Goal: Transaction & Acquisition: Purchase product/service

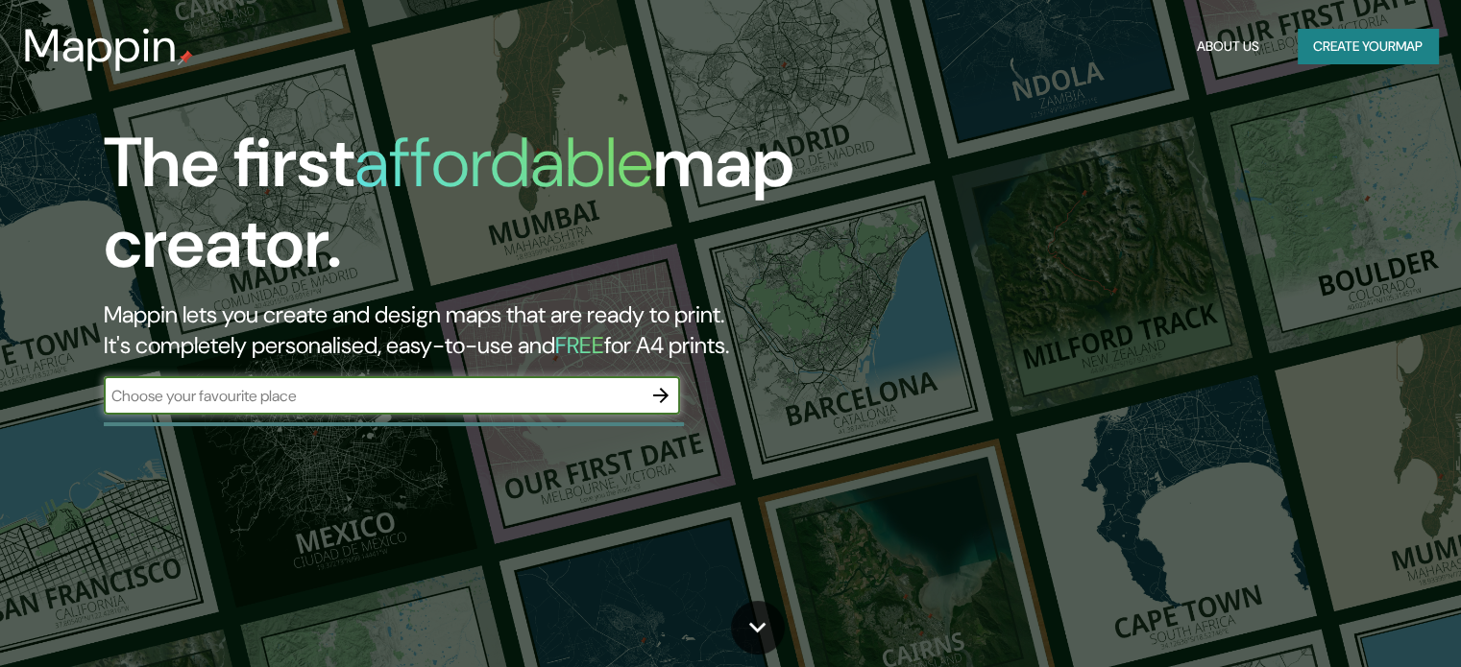
click at [500, 385] on input "text" at bounding box center [373, 396] width 538 height 22
type input "viña del mar"
click at [664, 391] on icon "button" at bounding box center [660, 395] width 15 height 15
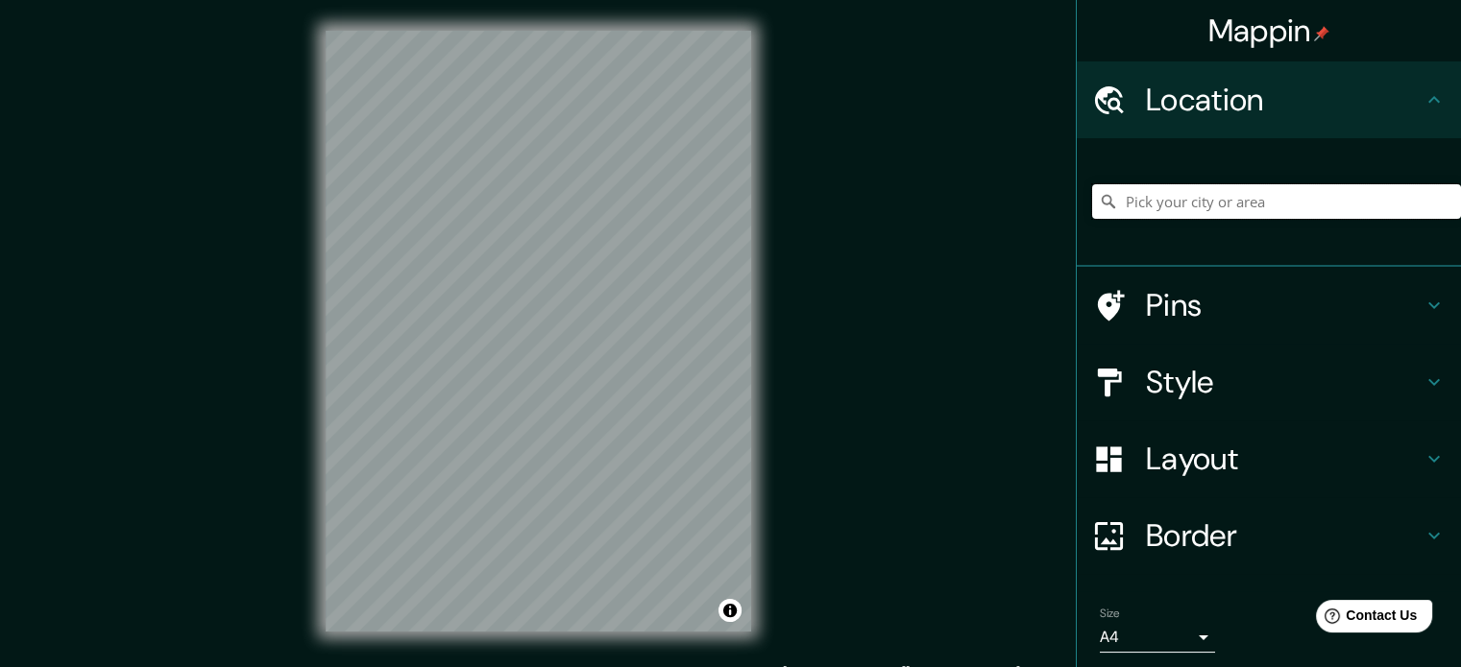
click at [1199, 193] on input "Pick your city or area" at bounding box center [1276, 201] width 369 height 35
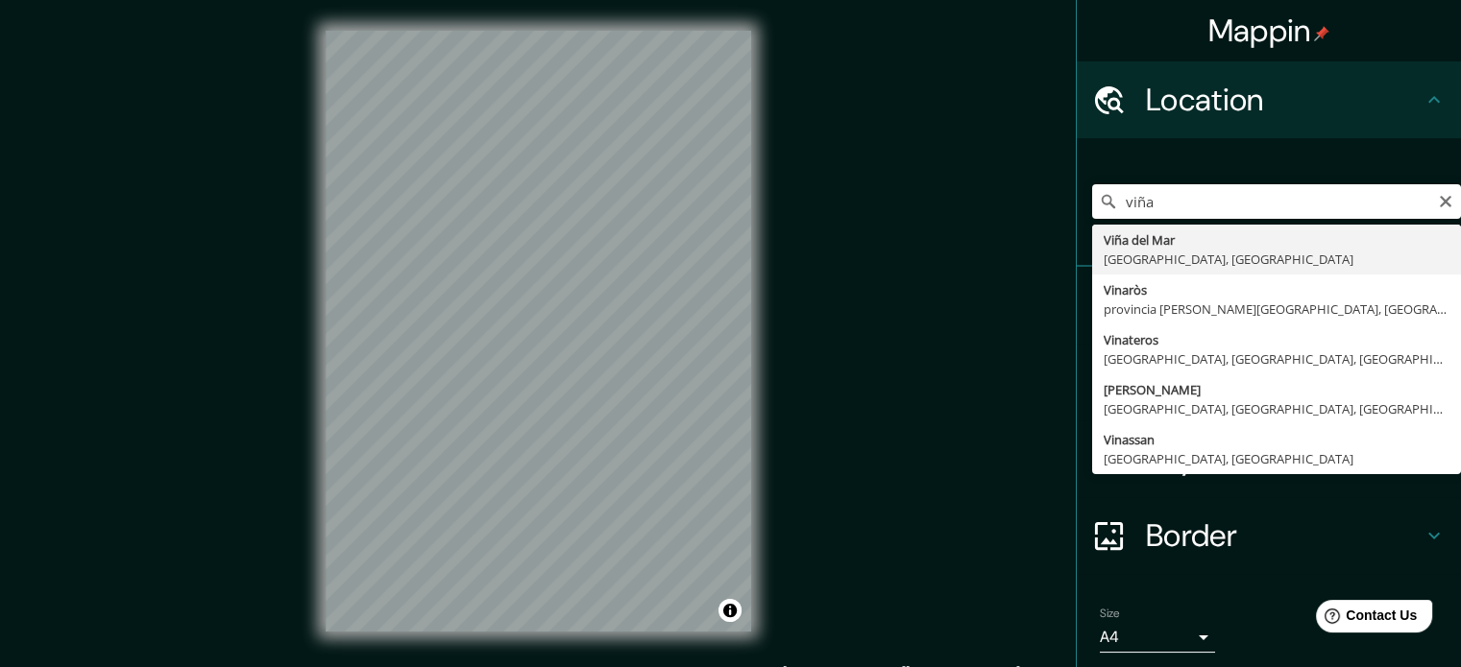
type input "[GEOGRAPHIC_DATA], [GEOGRAPHIC_DATA], [GEOGRAPHIC_DATA]"
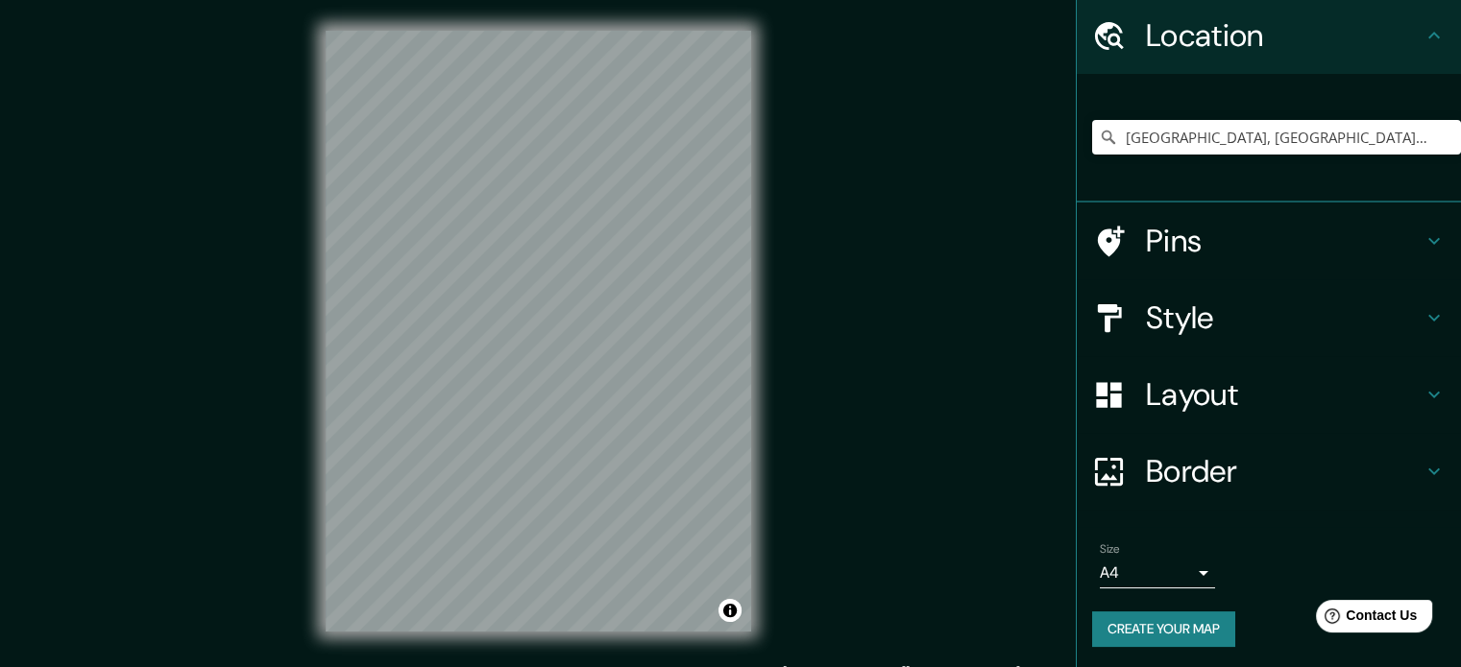
scroll to position [65, 0]
click at [1173, 621] on button "Create your map" at bounding box center [1163, 629] width 143 height 36
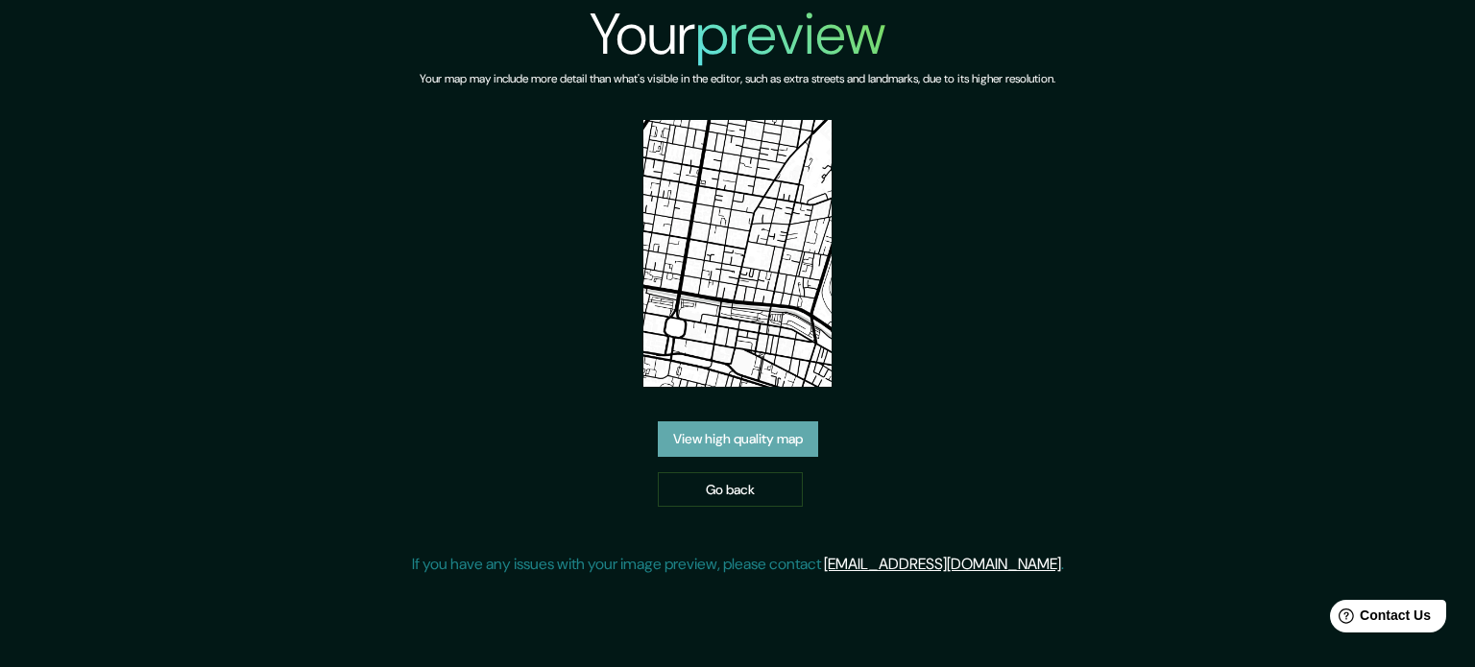
click at [714, 437] on link "View high quality map" at bounding box center [738, 440] width 160 height 36
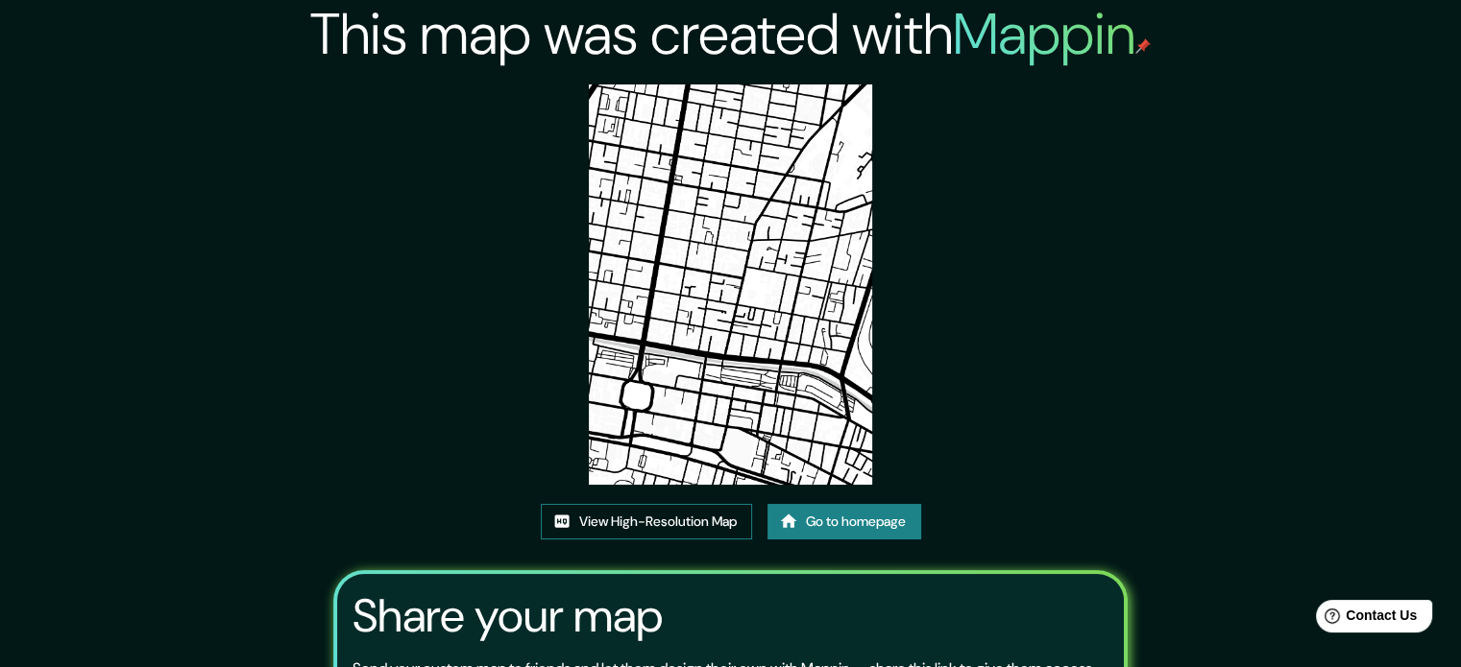
click at [640, 515] on link "View High-Resolution Map" at bounding box center [646, 522] width 211 height 36
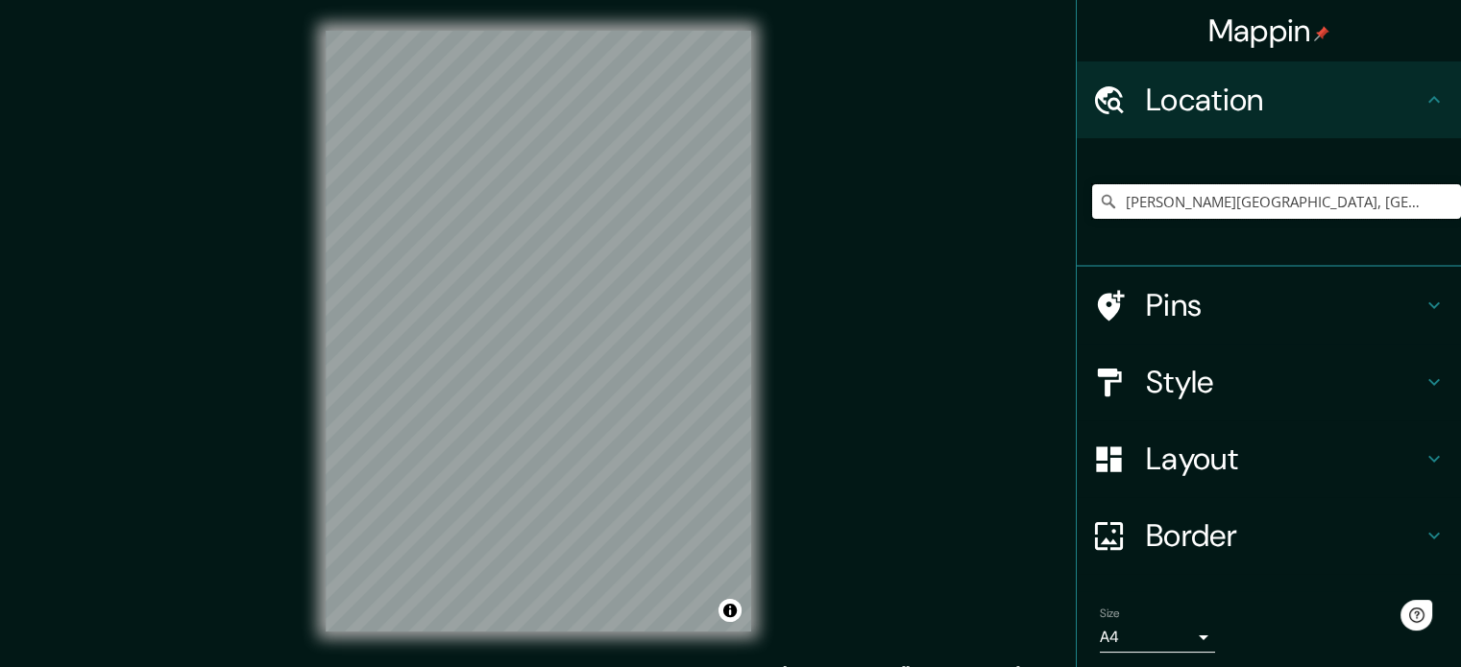
click at [1256, 195] on input "[GEOGRAPHIC_DATA], [GEOGRAPHIC_DATA], [GEOGRAPHIC_DATA]" at bounding box center [1276, 201] width 369 height 35
click at [1388, 206] on input "[GEOGRAPHIC_DATA], [GEOGRAPHIC_DATA], [GEOGRAPHIC_DATA]" at bounding box center [1276, 201] width 369 height 35
type input "[GEOGRAPHIC_DATA], [GEOGRAPHIC_DATA], [GEOGRAPHIC_DATA]"
click at [1200, 469] on h4 "Layout" at bounding box center [1284, 459] width 277 height 38
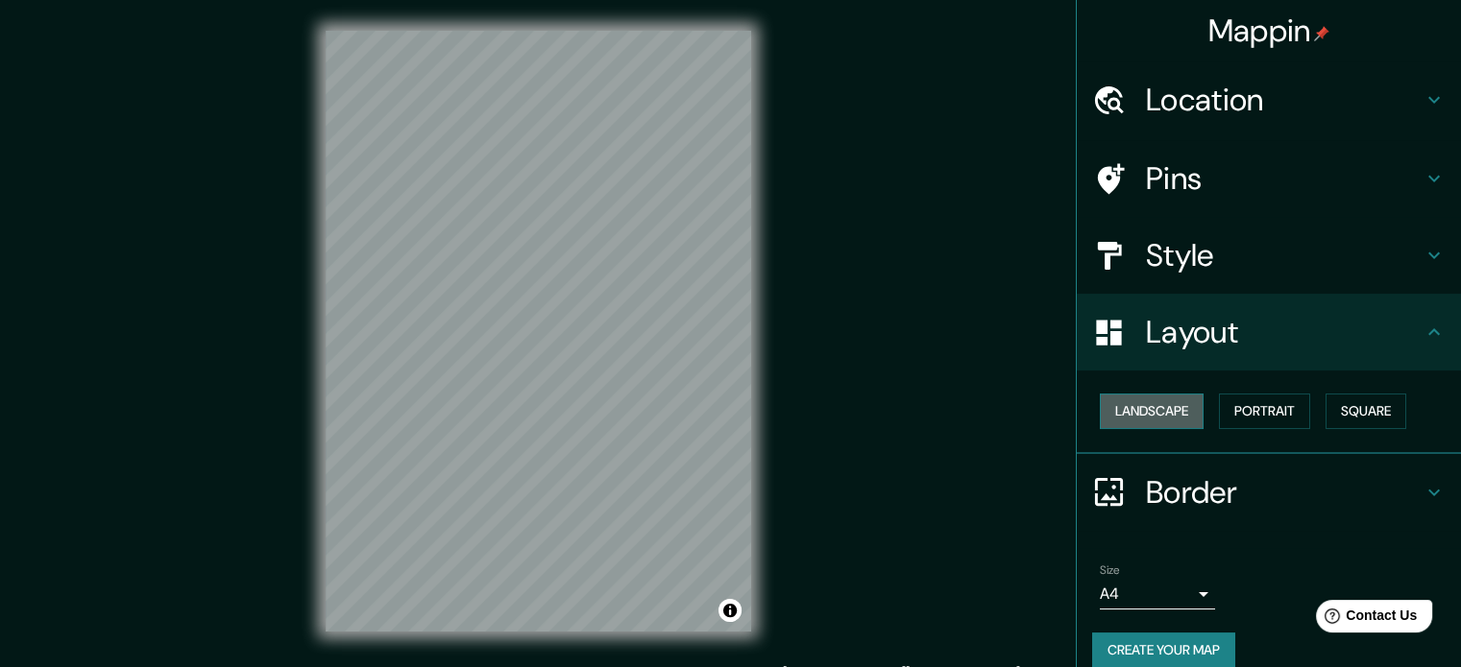
click at [1169, 399] on button "Landscape" at bounding box center [1152, 412] width 104 height 36
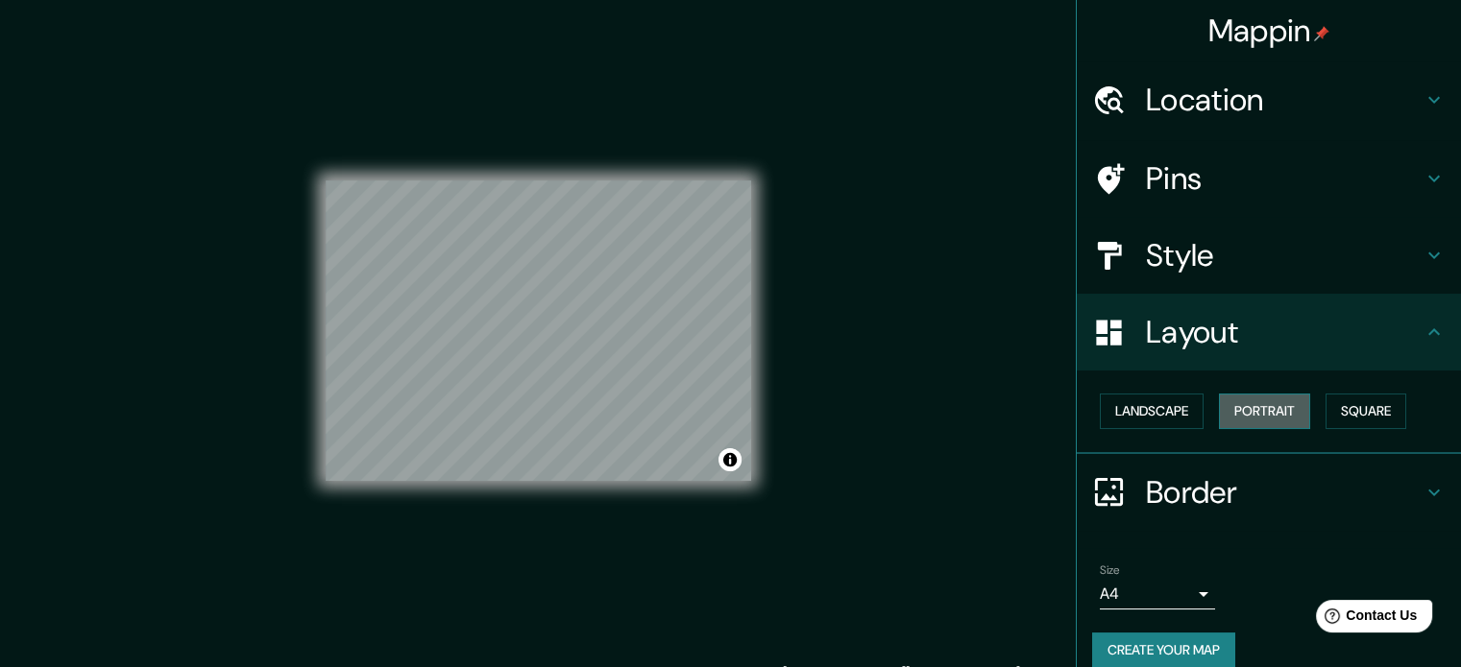
click at [1244, 397] on button "Portrait" at bounding box center [1264, 412] width 91 height 36
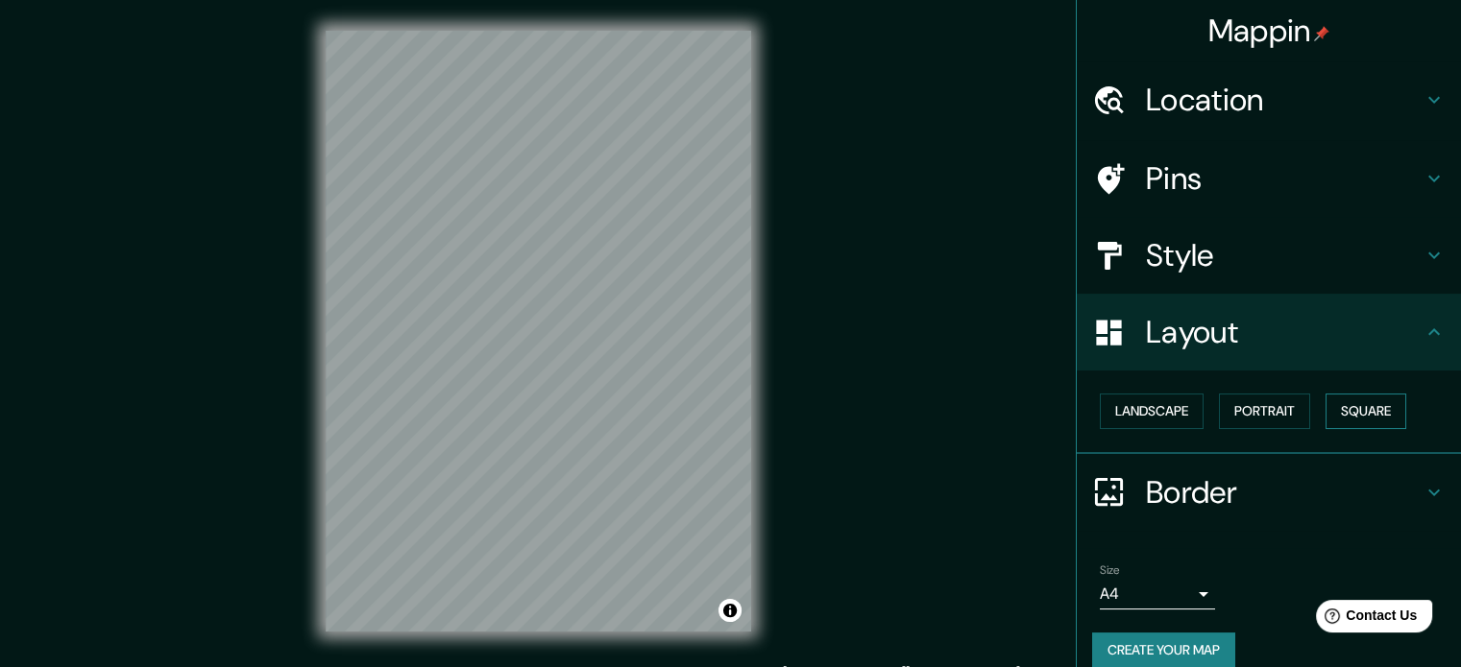
click at [1347, 406] on button "Square" at bounding box center [1365, 412] width 81 height 36
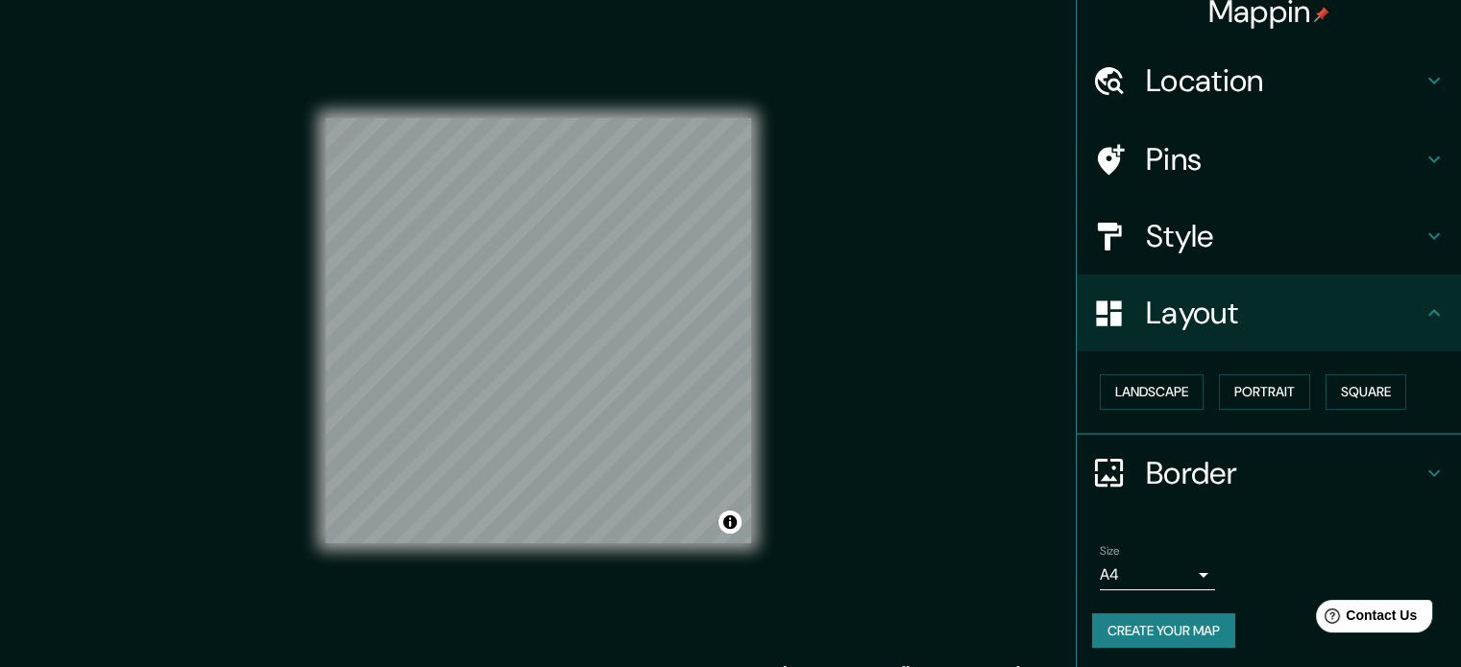
scroll to position [21, 0]
click at [1164, 627] on button "Create your map" at bounding box center [1163, 630] width 143 height 36
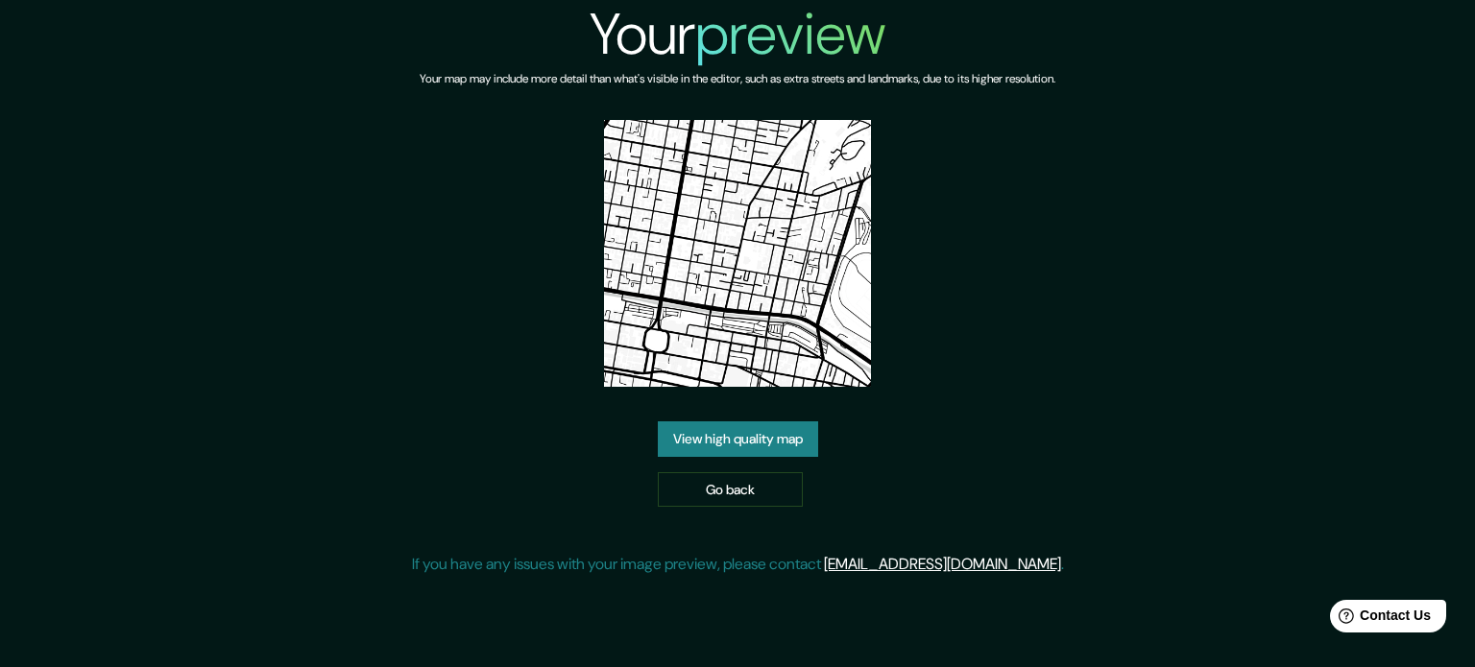
click at [744, 431] on link "View high quality map" at bounding box center [738, 440] width 160 height 36
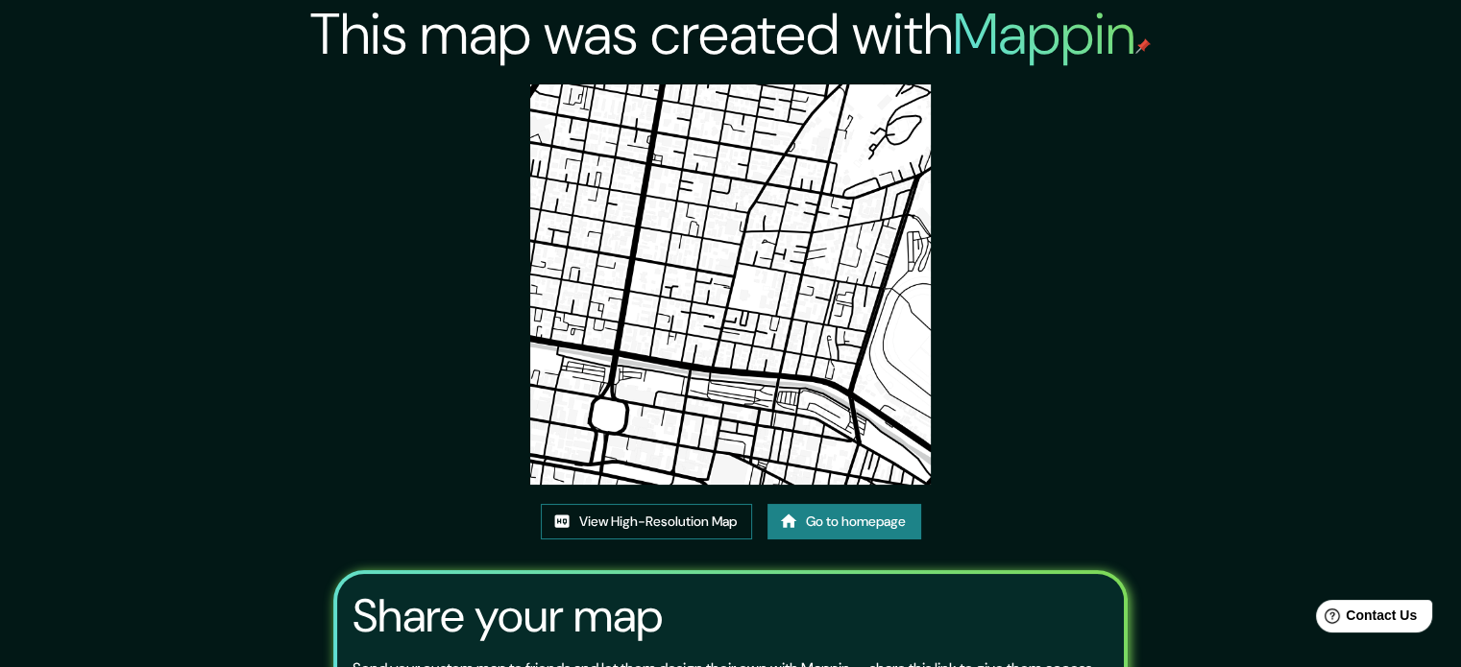
click at [618, 517] on link "View High-Resolution Map" at bounding box center [646, 522] width 211 height 36
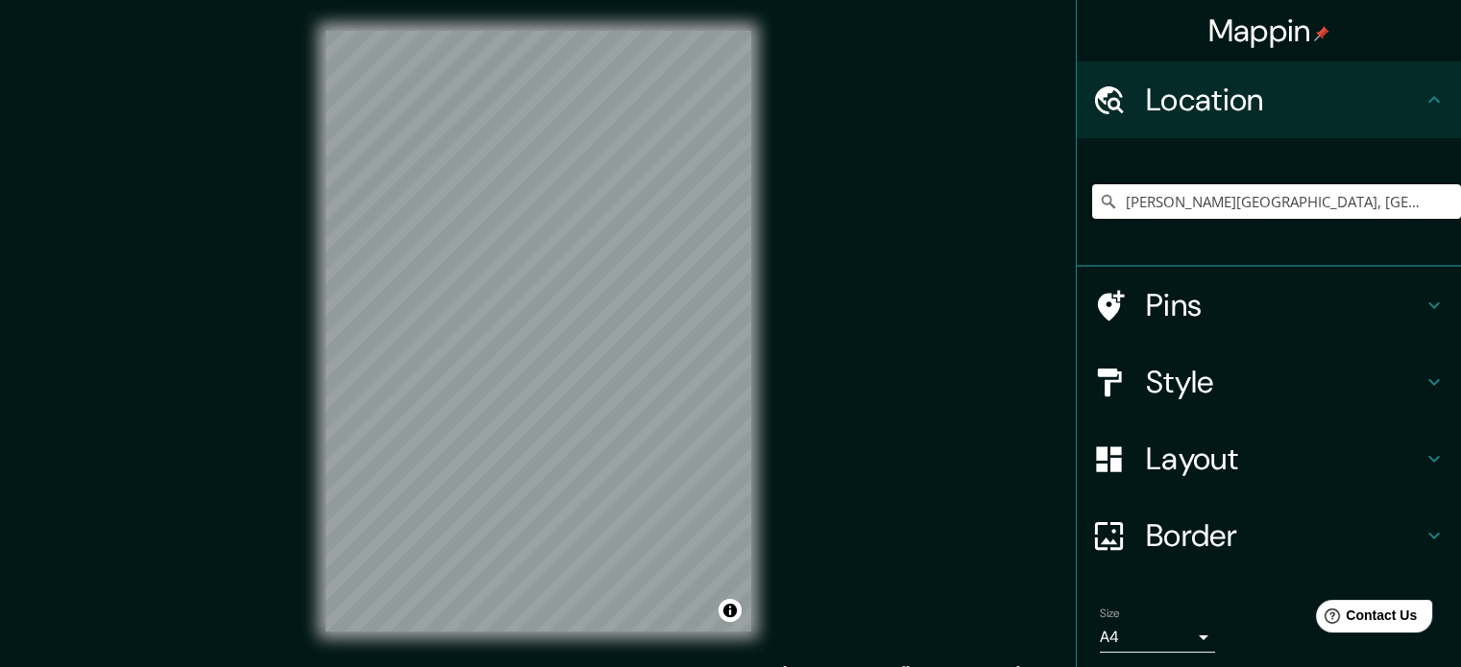
click at [1406, 199] on input "Viña del Mar, Región de Valparaíso, Chile" at bounding box center [1276, 201] width 369 height 35
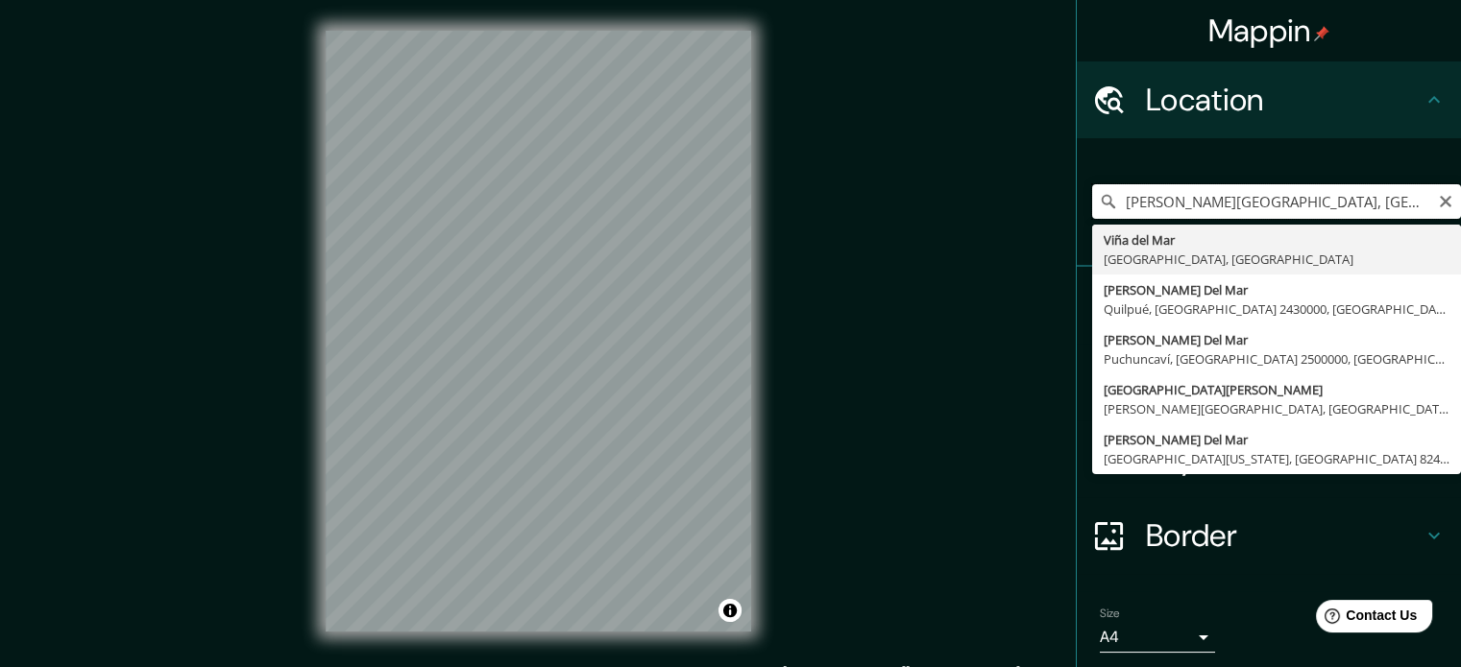
type input "Viña del Mar, Región de Valparaíso, Chile"
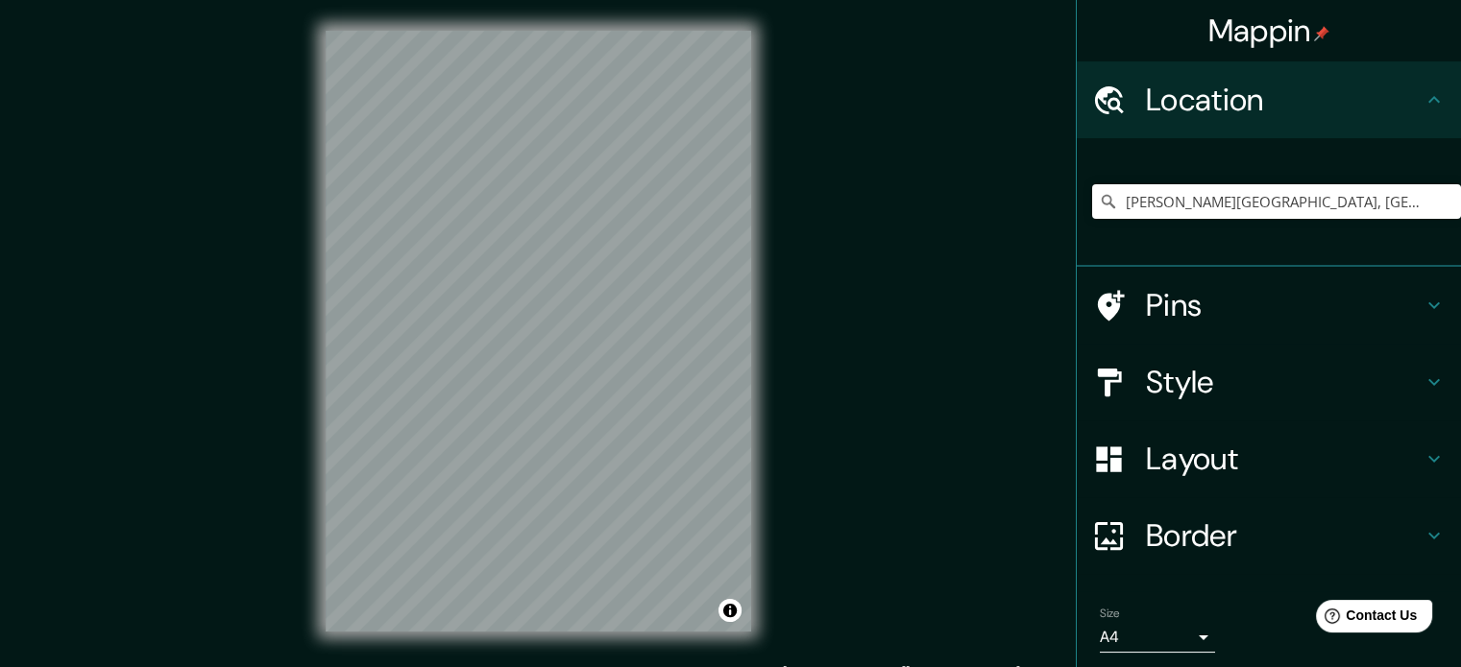
click at [1246, 464] on h4 "Layout" at bounding box center [1284, 459] width 277 height 38
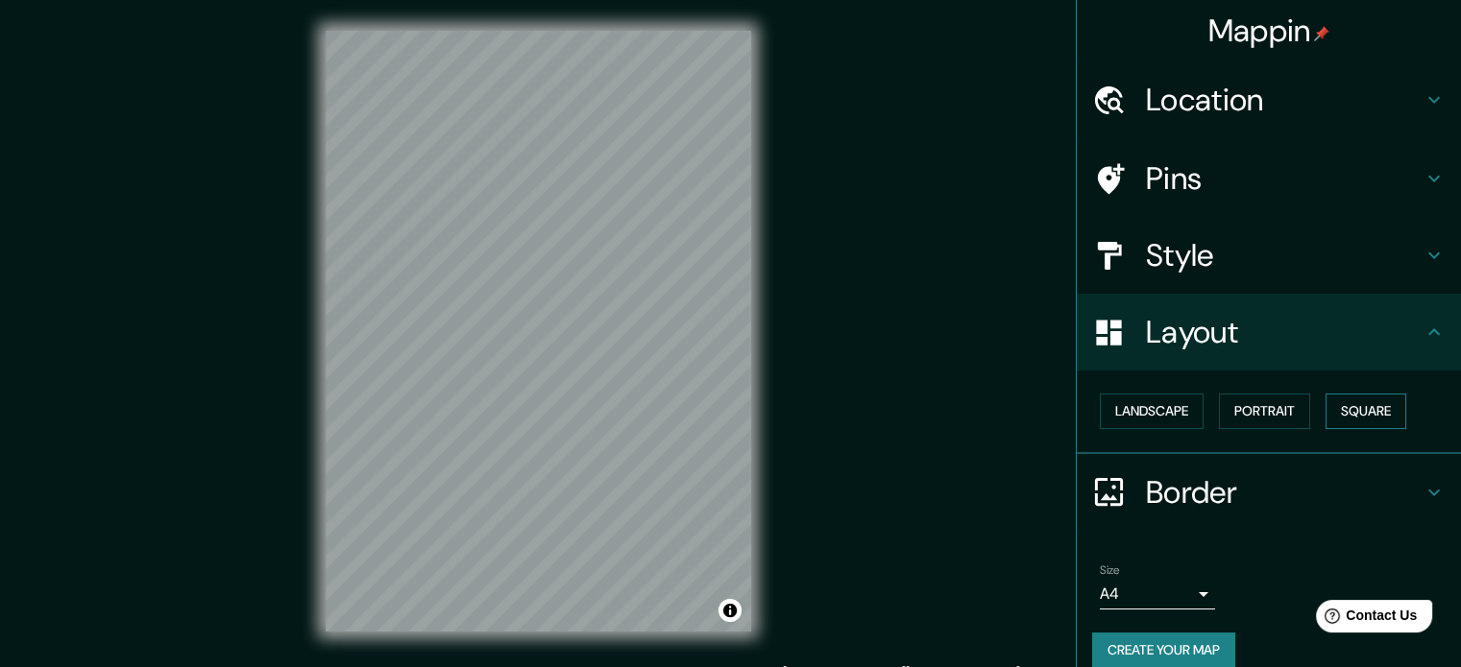
click at [1356, 404] on button "Square" at bounding box center [1365, 412] width 81 height 36
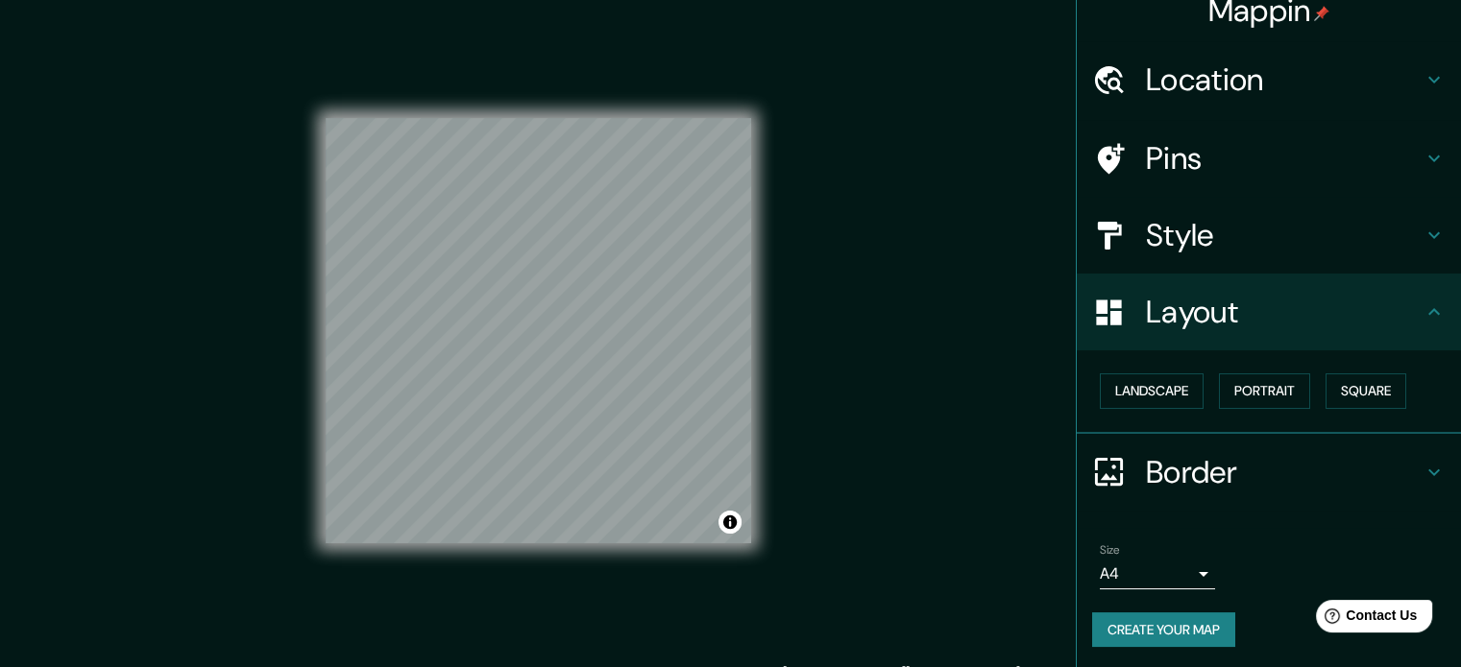
scroll to position [21, 0]
click at [1182, 621] on button "Create your map" at bounding box center [1163, 630] width 143 height 36
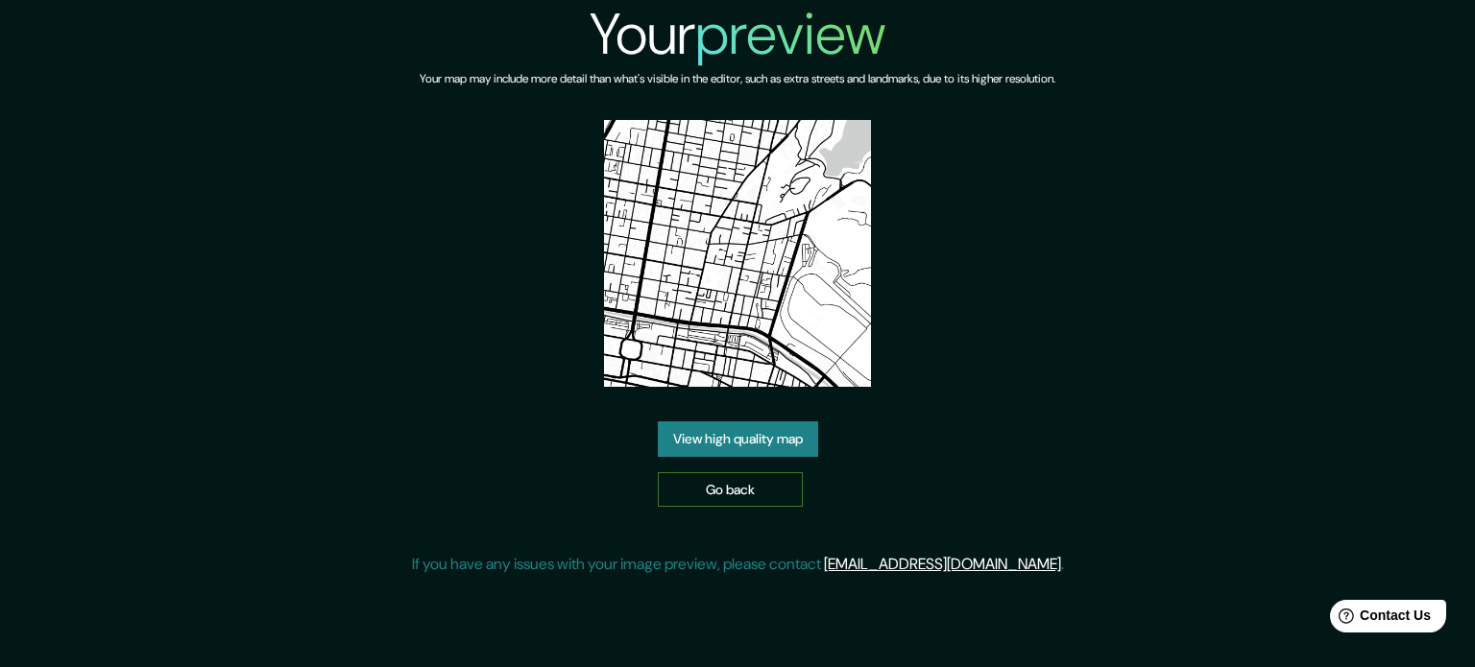
click at [754, 479] on link "Go back" at bounding box center [730, 490] width 145 height 36
click at [717, 440] on link "View high quality map" at bounding box center [738, 440] width 160 height 36
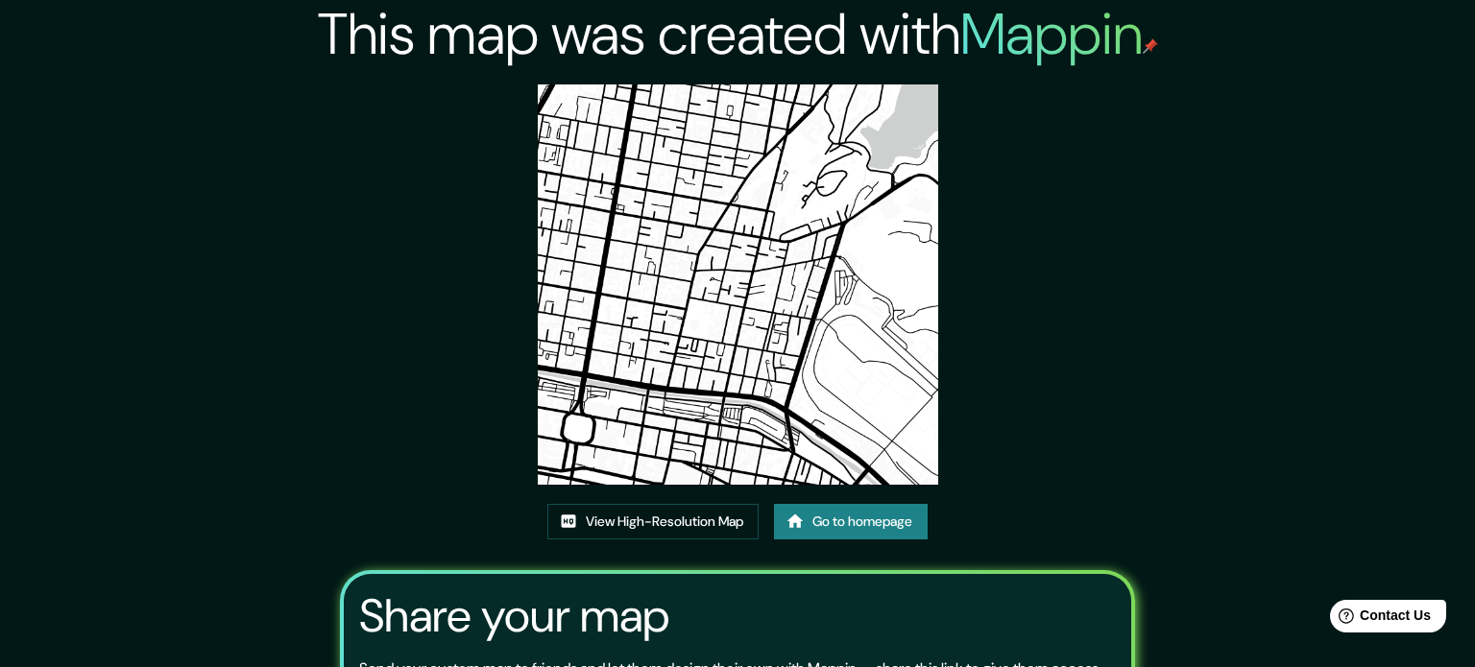
click at [641, 133] on img at bounding box center [738, 285] width 400 height 400
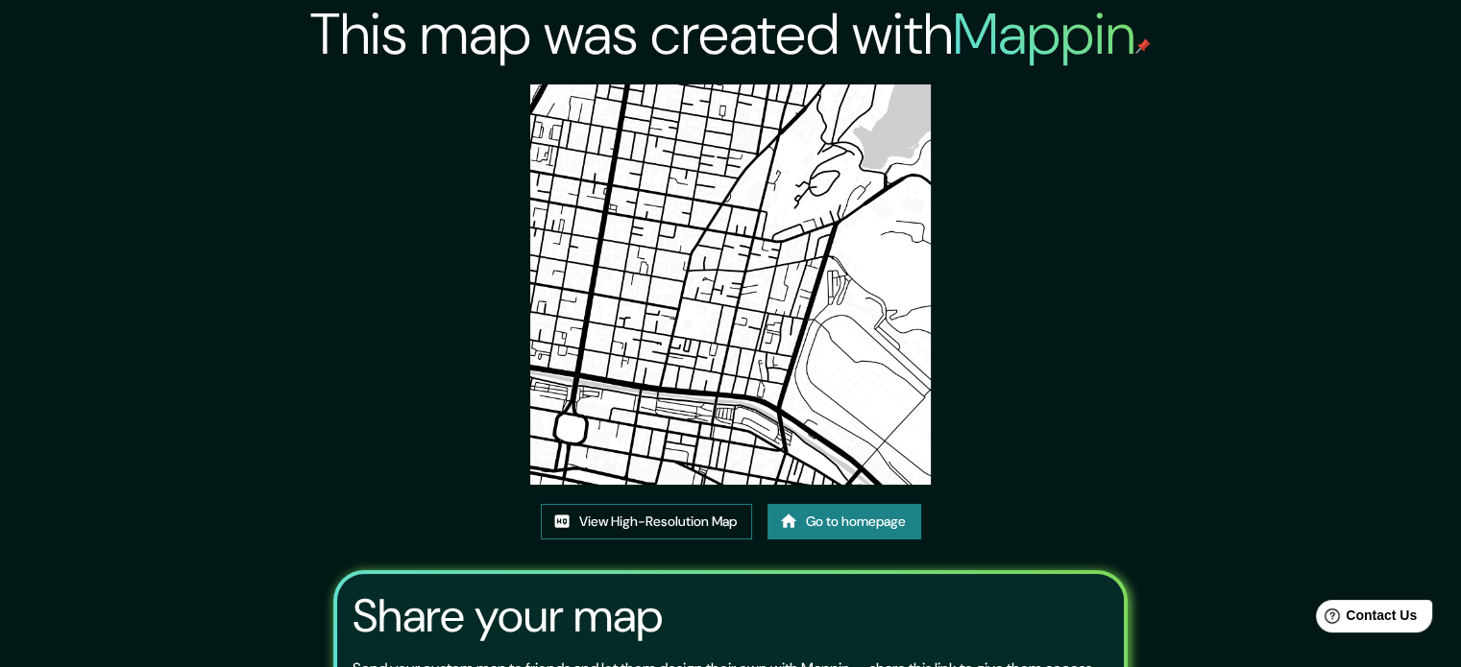
click at [670, 519] on link "View High-Resolution Map" at bounding box center [646, 522] width 211 height 36
click at [837, 523] on link "Go to homepage" at bounding box center [844, 522] width 154 height 36
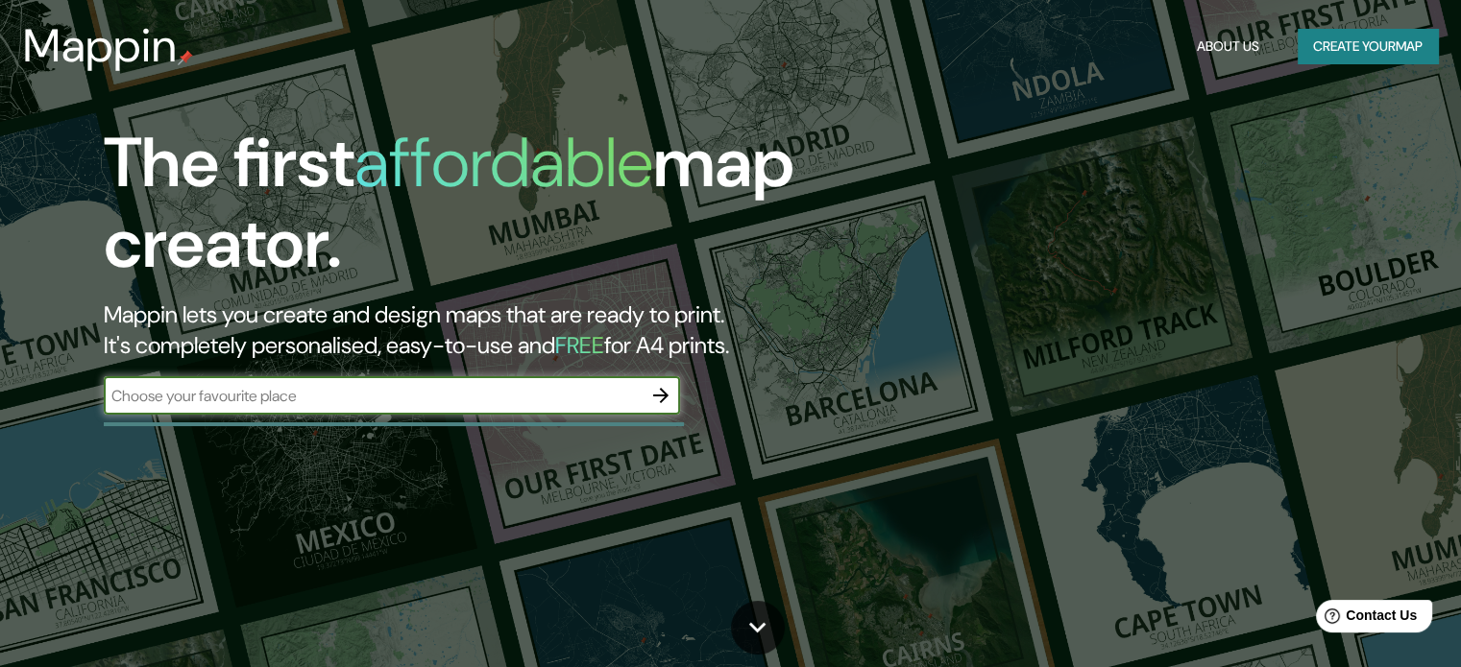
click at [346, 402] on input "text" at bounding box center [373, 396] width 538 height 22
type input "viña del mar"
click at [661, 397] on icon "button" at bounding box center [660, 395] width 23 height 23
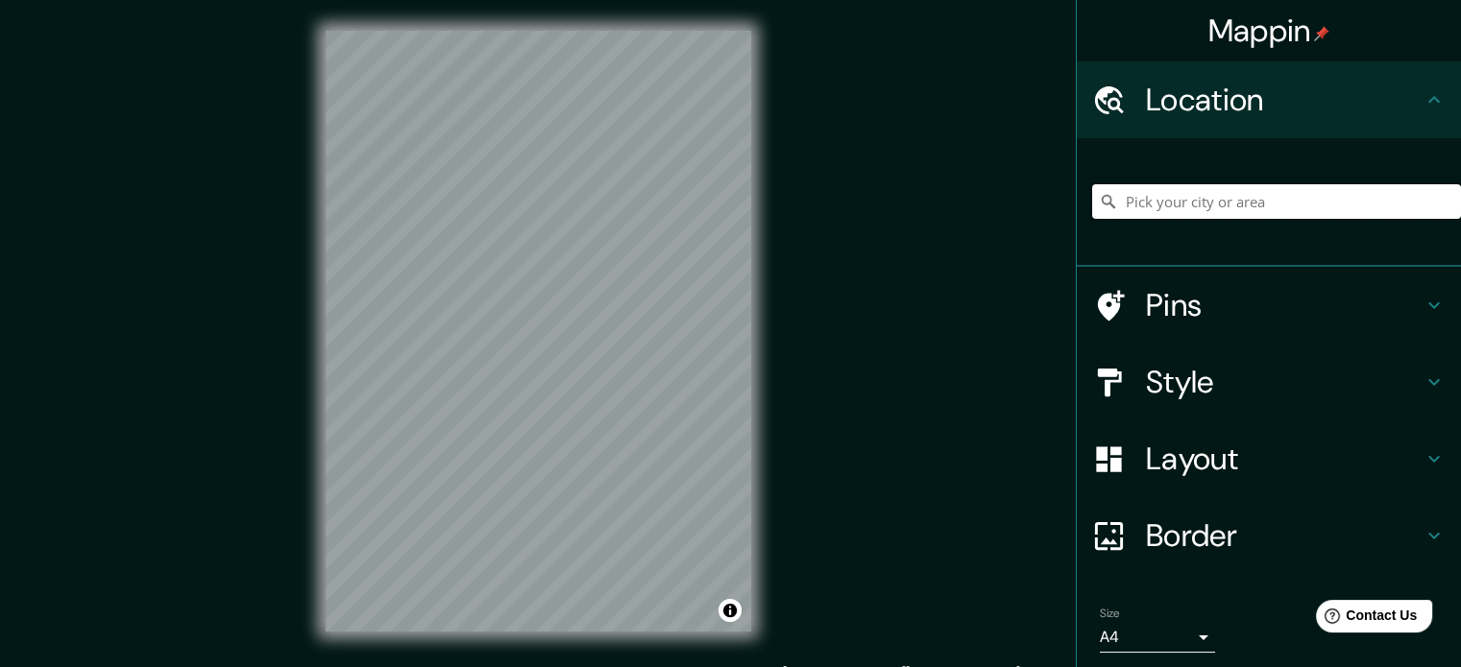
click at [1236, 200] on input "Pick your city or area" at bounding box center [1276, 201] width 369 height 35
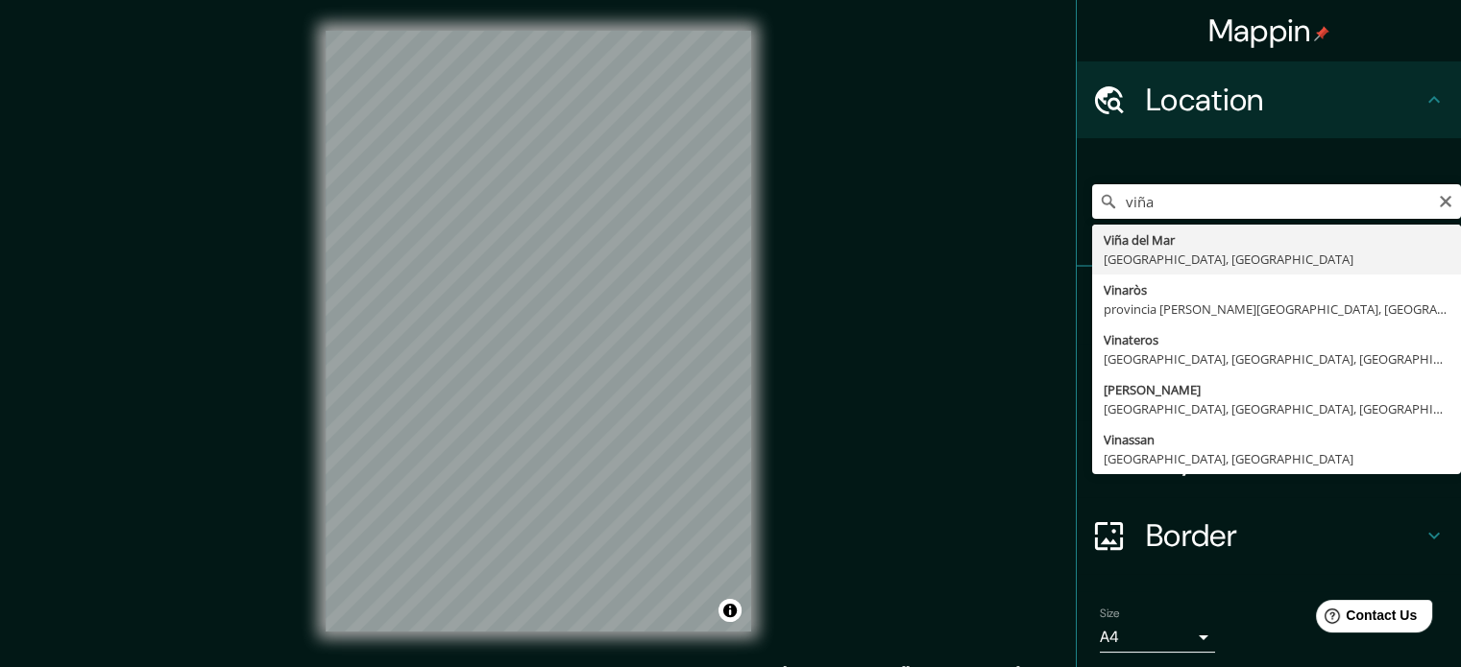
type input "[PERSON_NAME][GEOGRAPHIC_DATA], [GEOGRAPHIC_DATA], [GEOGRAPHIC_DATA]"
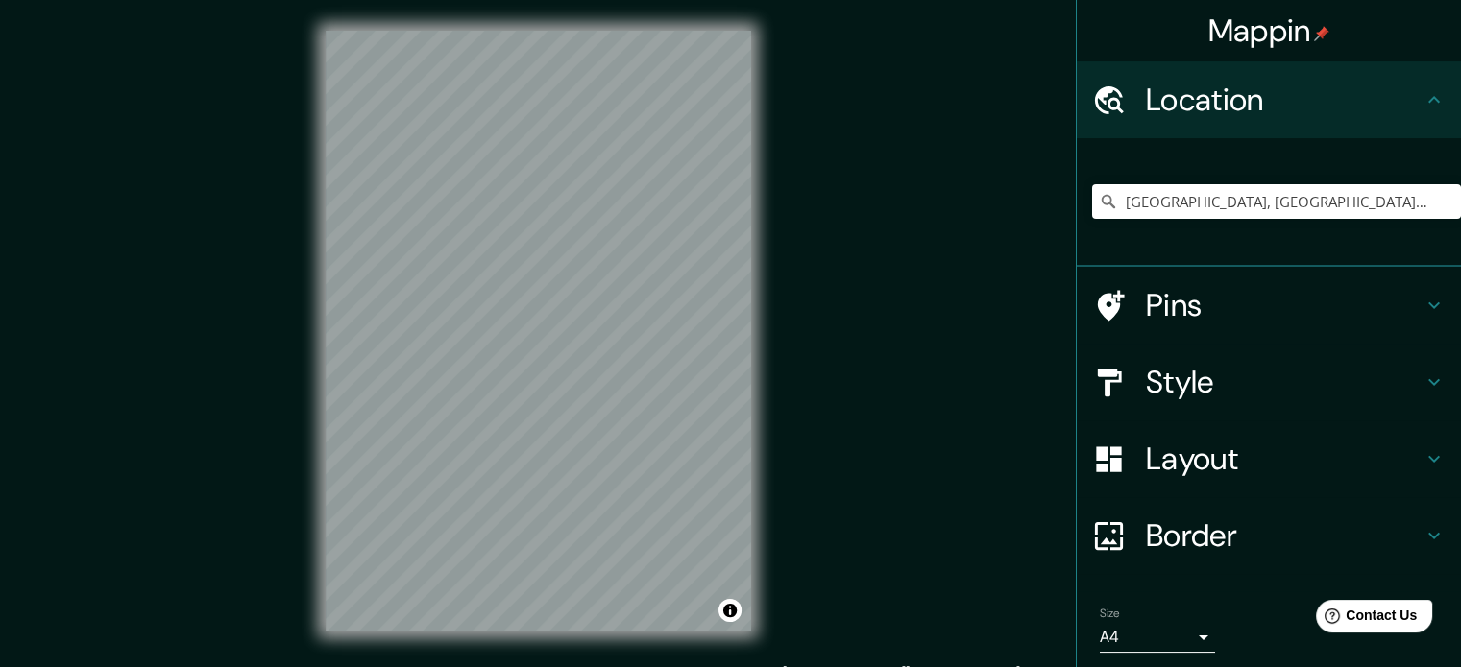
click at [1325, 460] on h4 "Layout" at bounding box center [1284, 459] width 277 height 38
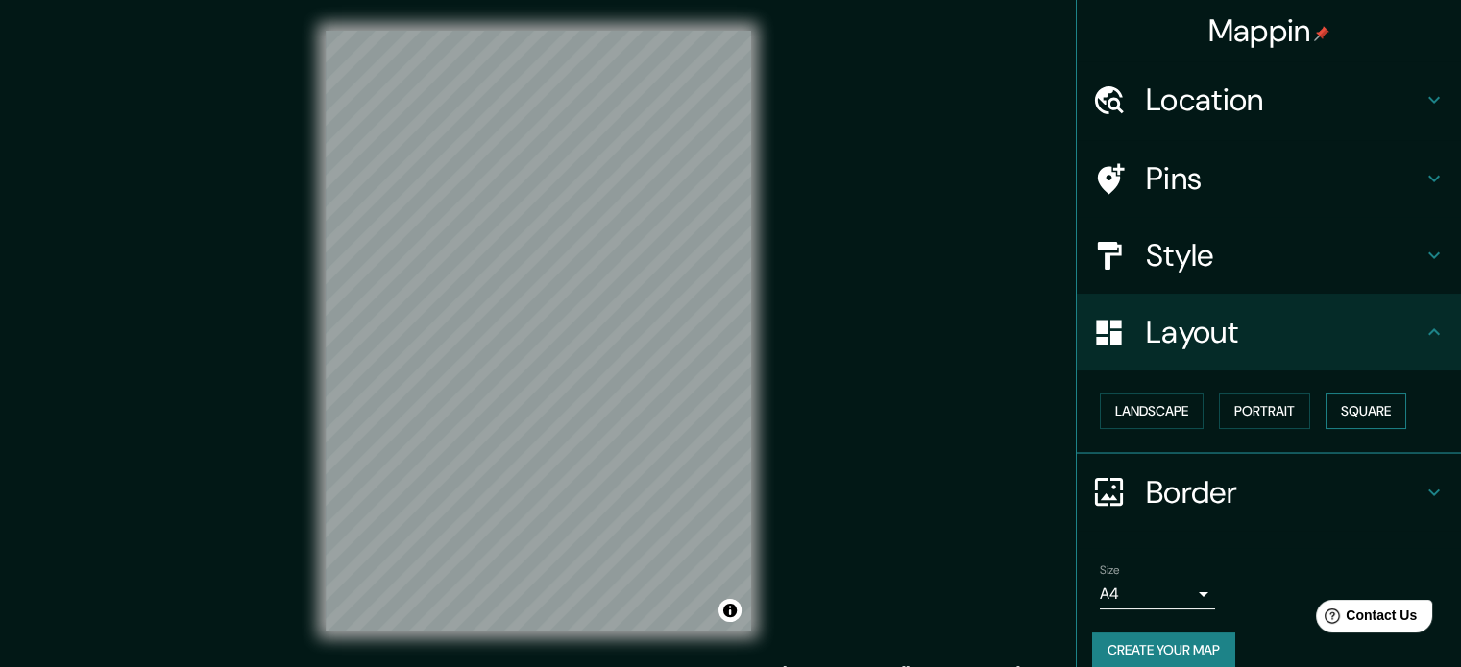
click at [1378, 413] on button "Square" at bounding box center [1365, 412] width 81 height 36
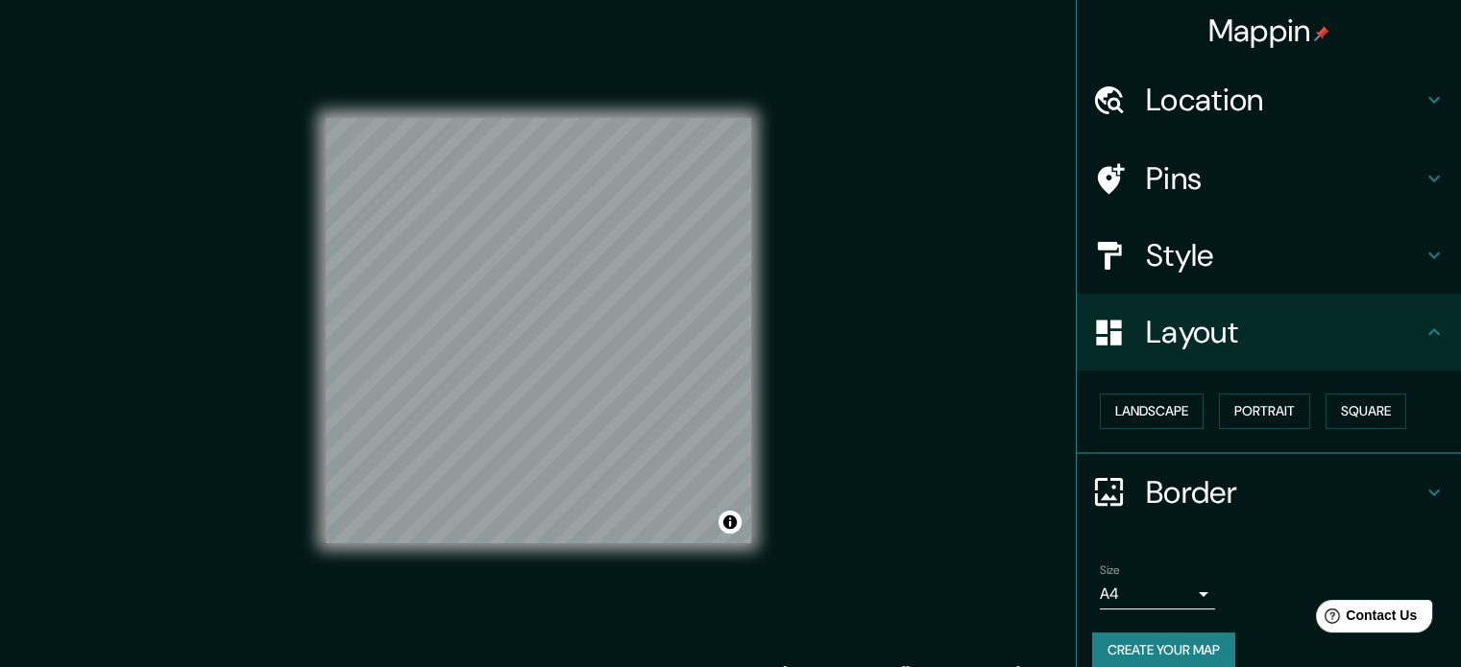
click at [1154, 643] on button "Create your map" at bounding box center [1163, 651] width 143 height 36
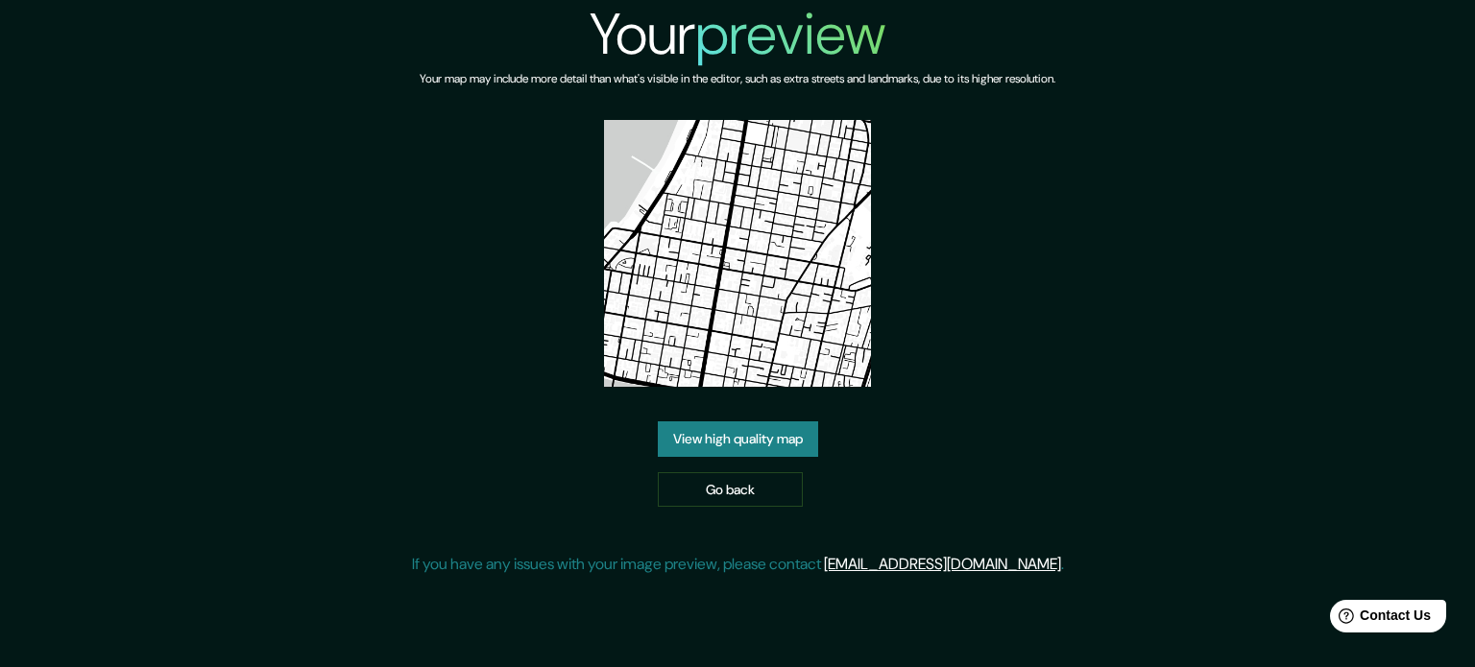
click at [738, 435] on link "View high quality map" at bounding box center [738, 440] width 160 height 36
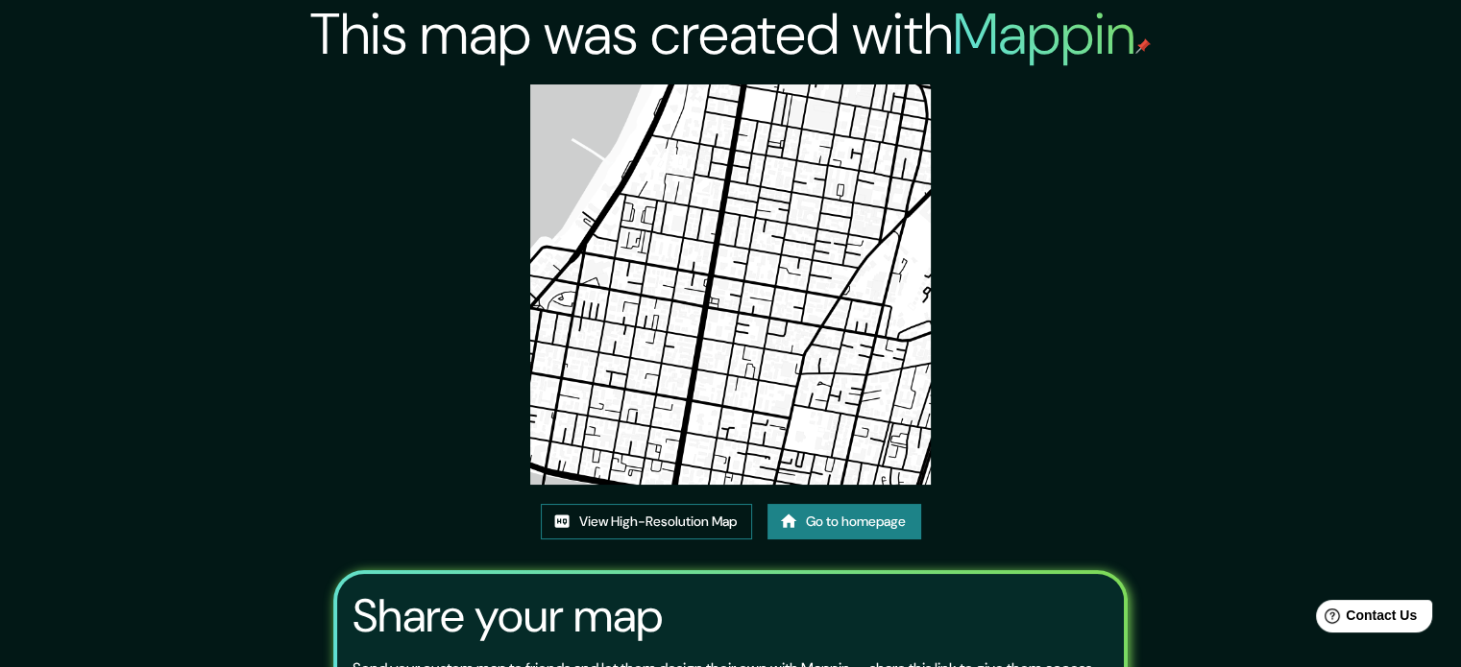
drag, startPoint x: 680, startPoint y: 204, endPoint x: 649, endPoint y: 530, distance: 327.9
click at [649, 530] on link "View High-Resolution Map" at bounding box center [646, 522] width 211 height 36
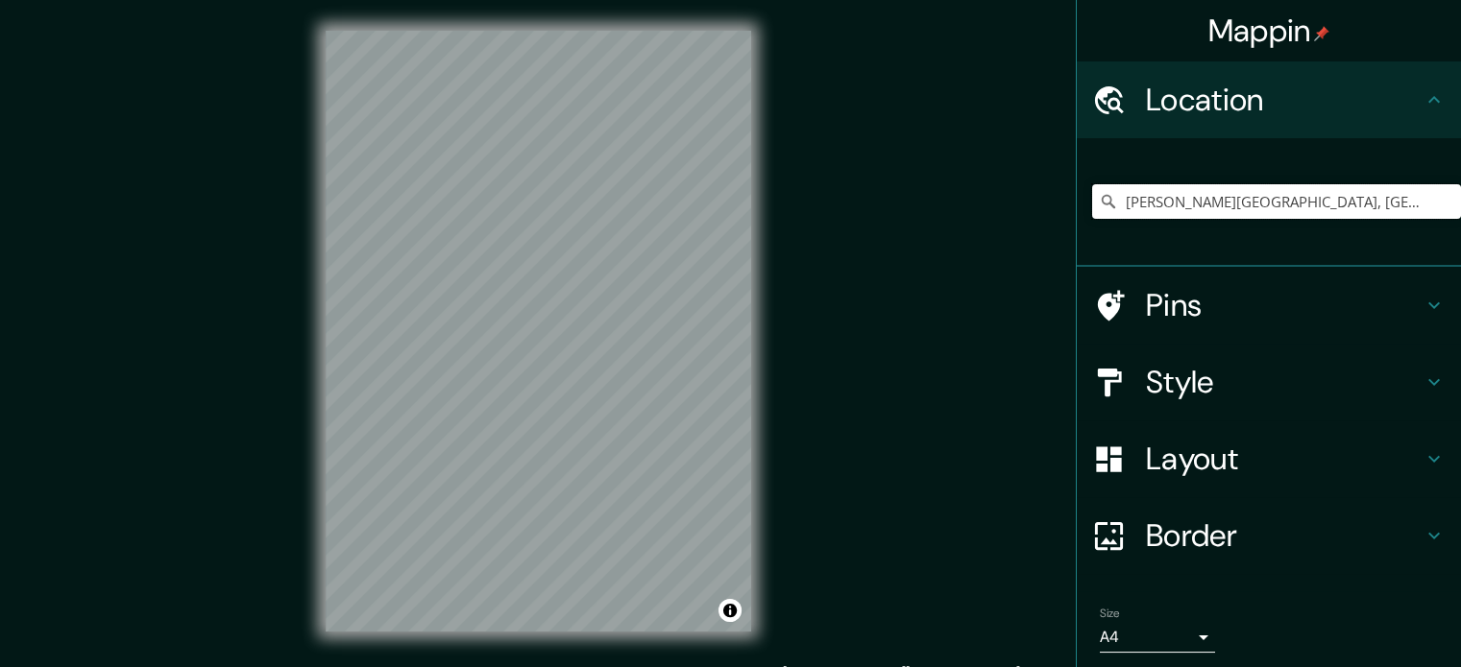
click at [1402, 191] on input "[PERSON_NAME][GEOGRAPHIC_DATA], [GEOGRAPHIC_DATA], [GEOGRAPHIC_DATA]" at bounding box center [1276, 201] width 369 height 35
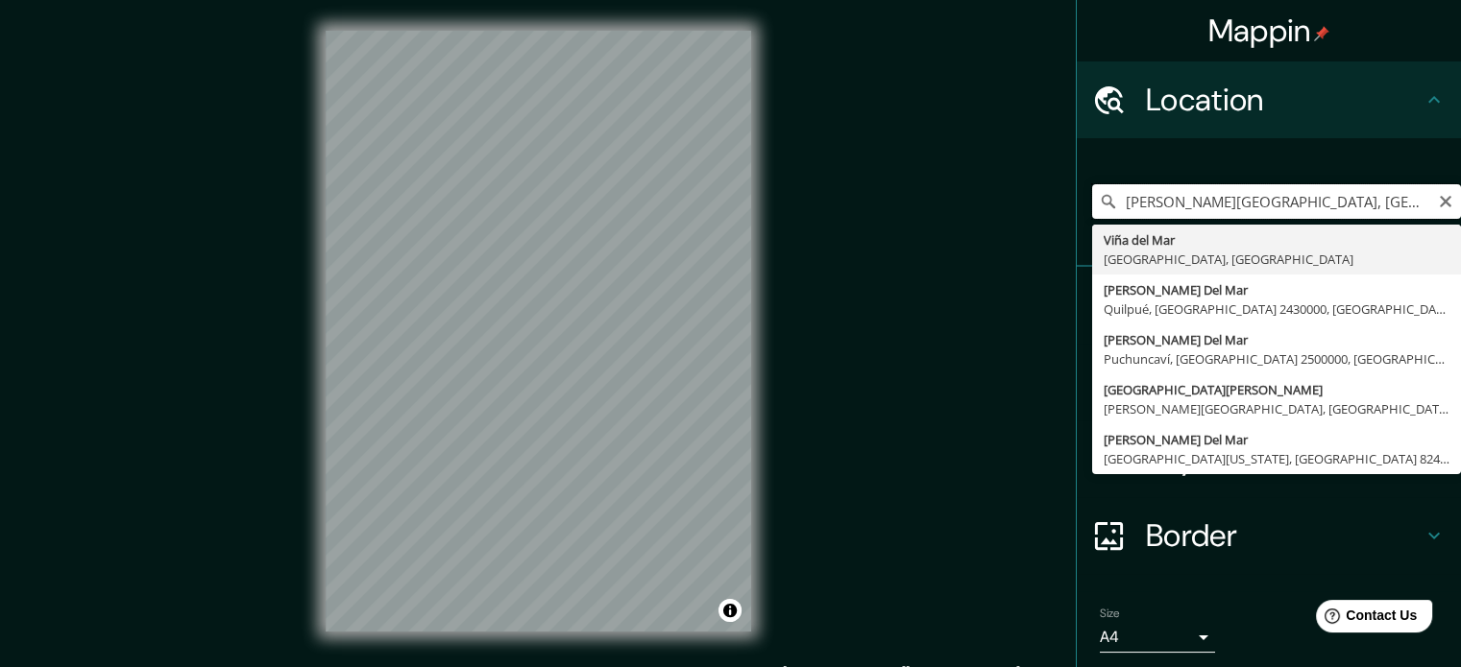
type input "[PERSON_NAME][GEOGRAPHIC_DATA], [GEOGRAPHIC_DATA], [GEOGRAPHIC_DATA]"
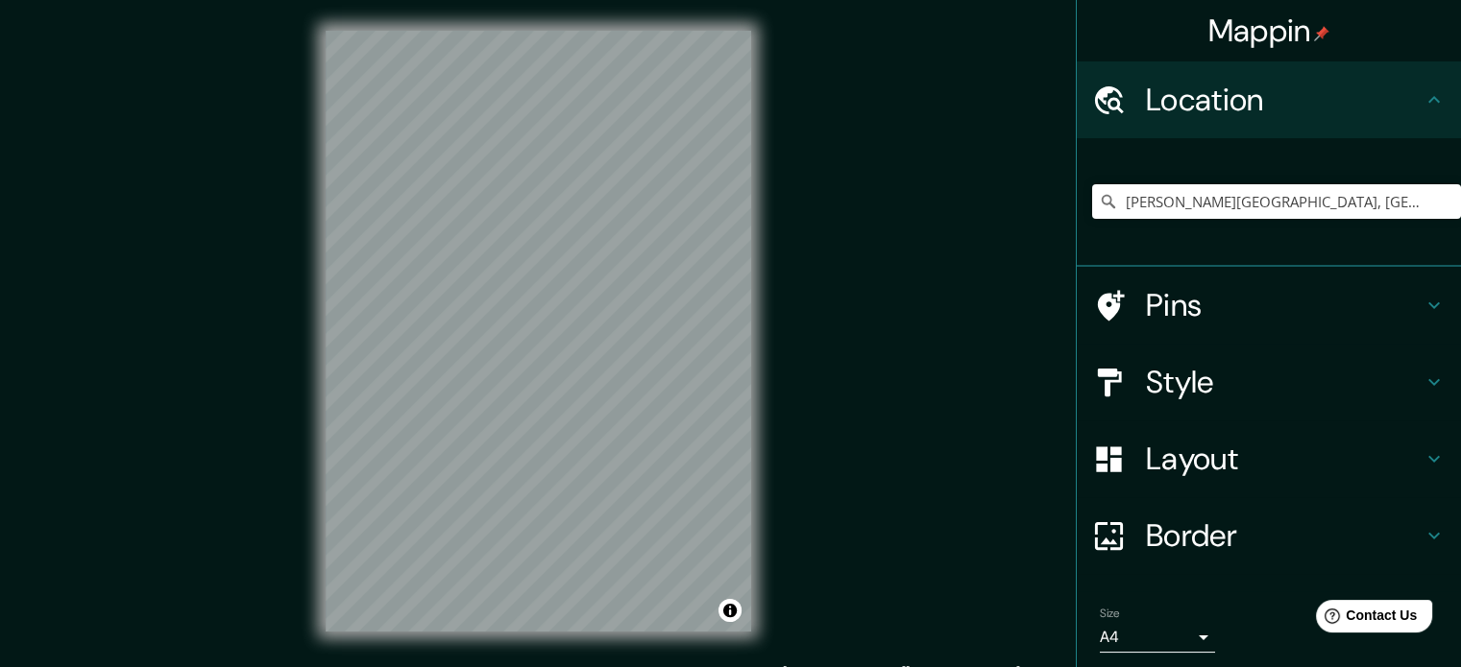
click at [1317, 454] on h4 "Layout" at bounding box center [1284, 459] width 277 height 38
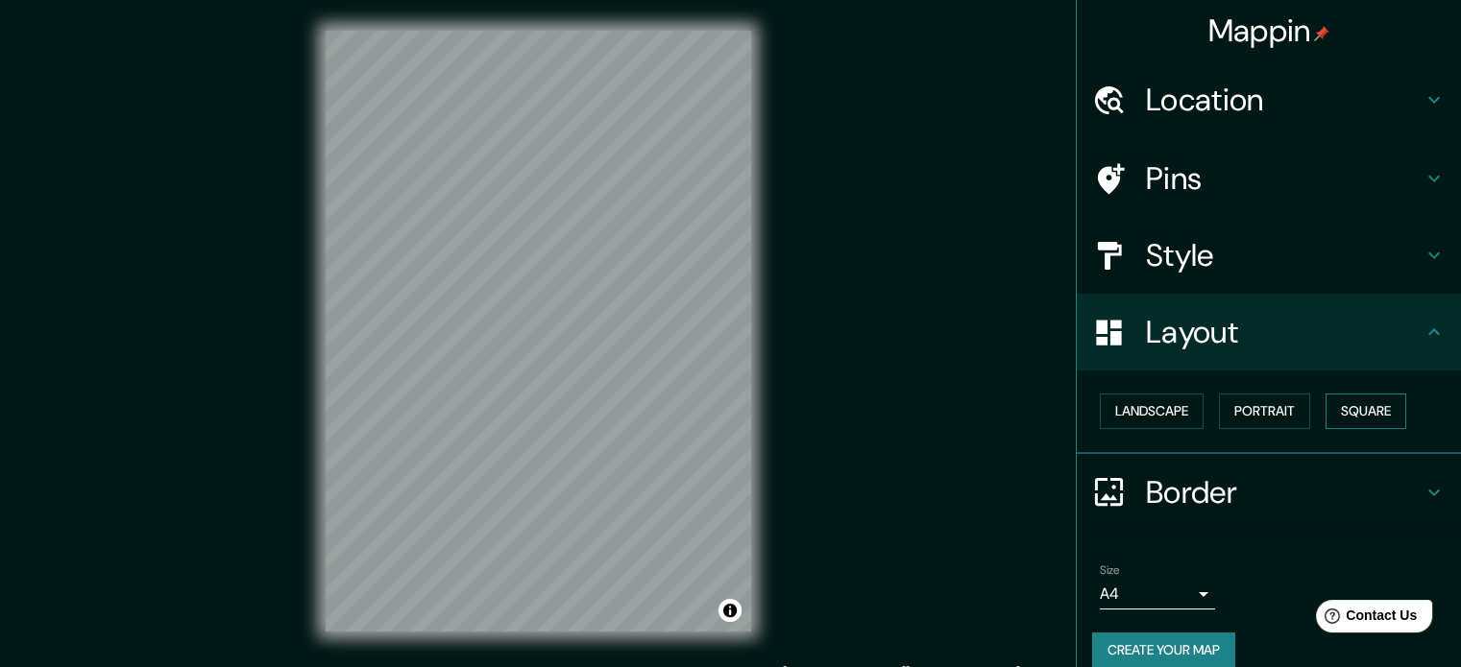
click at [1371, 399] on button "Square" at bounding box center [1365, 412] width 81 height 36
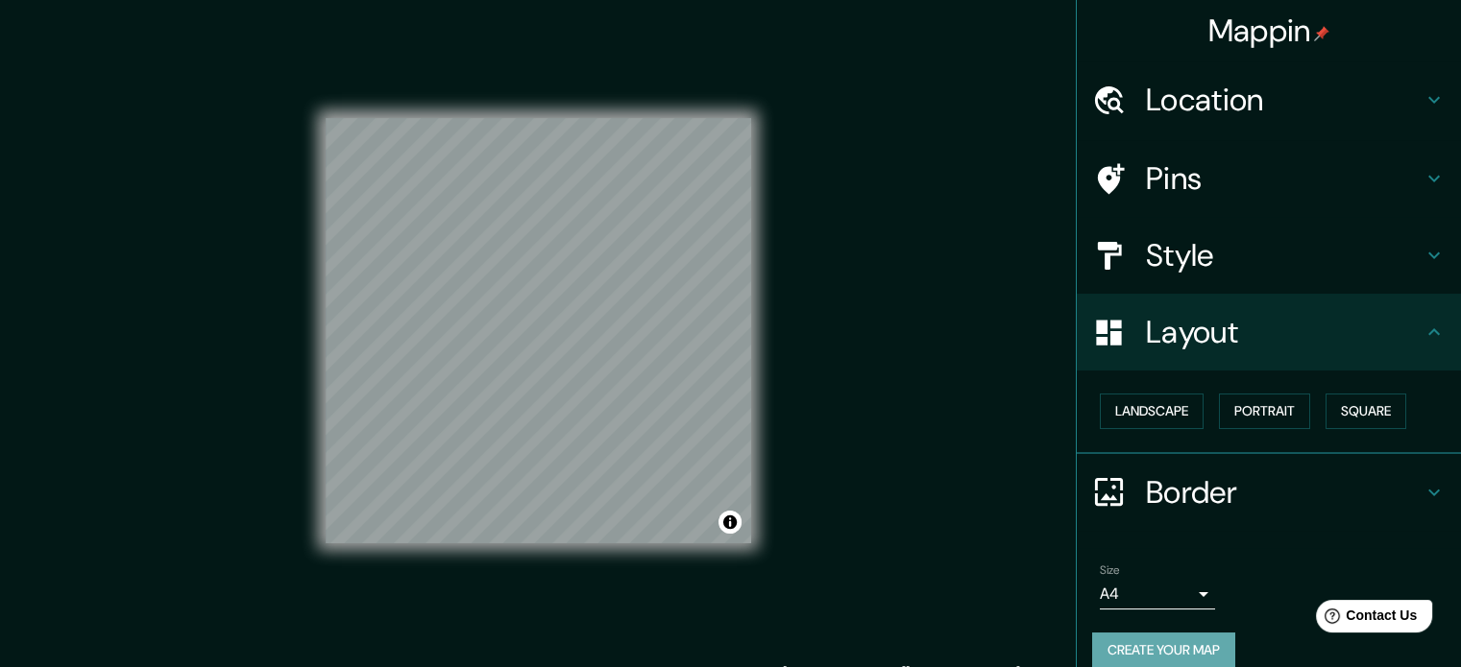
click at [1149, 641] on button "Create your map" at bounding box center [1163, 651] width 143 height 36
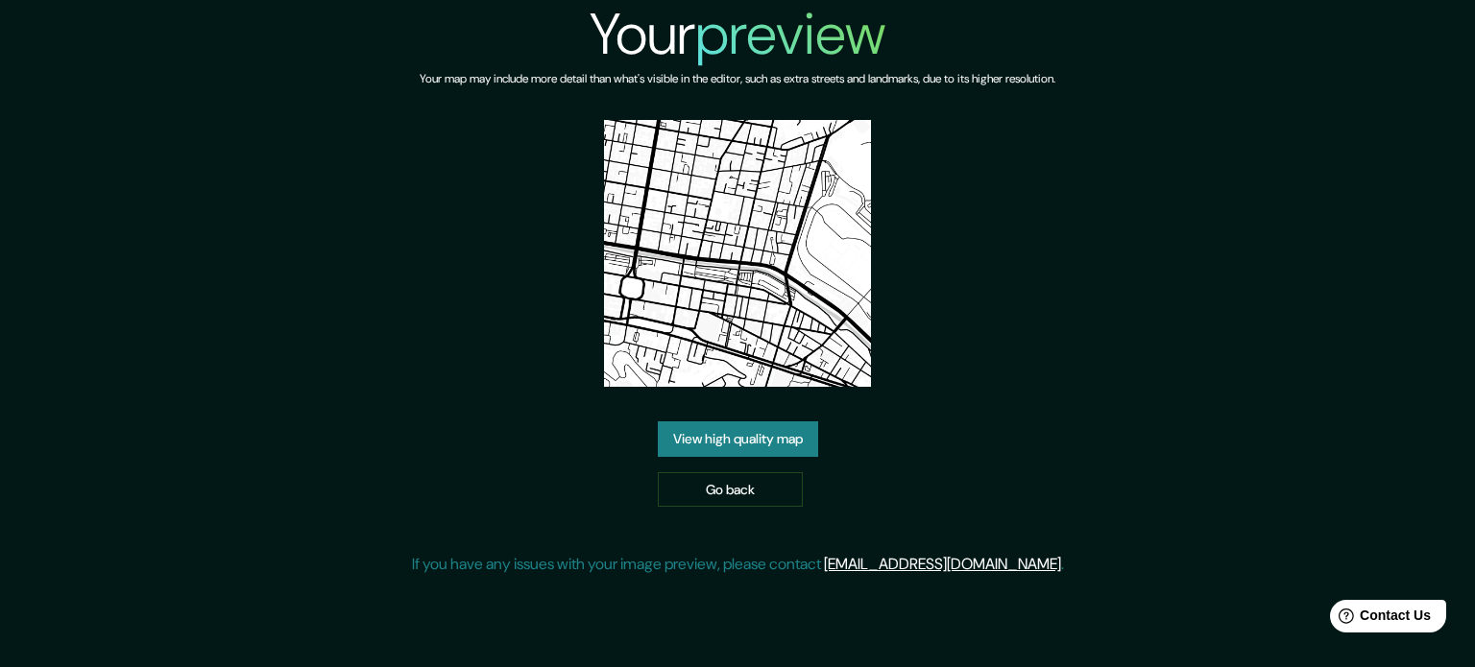
click at [729, 445] on link "View high quality map" at bounding box center [738, 440] width 160 height 36
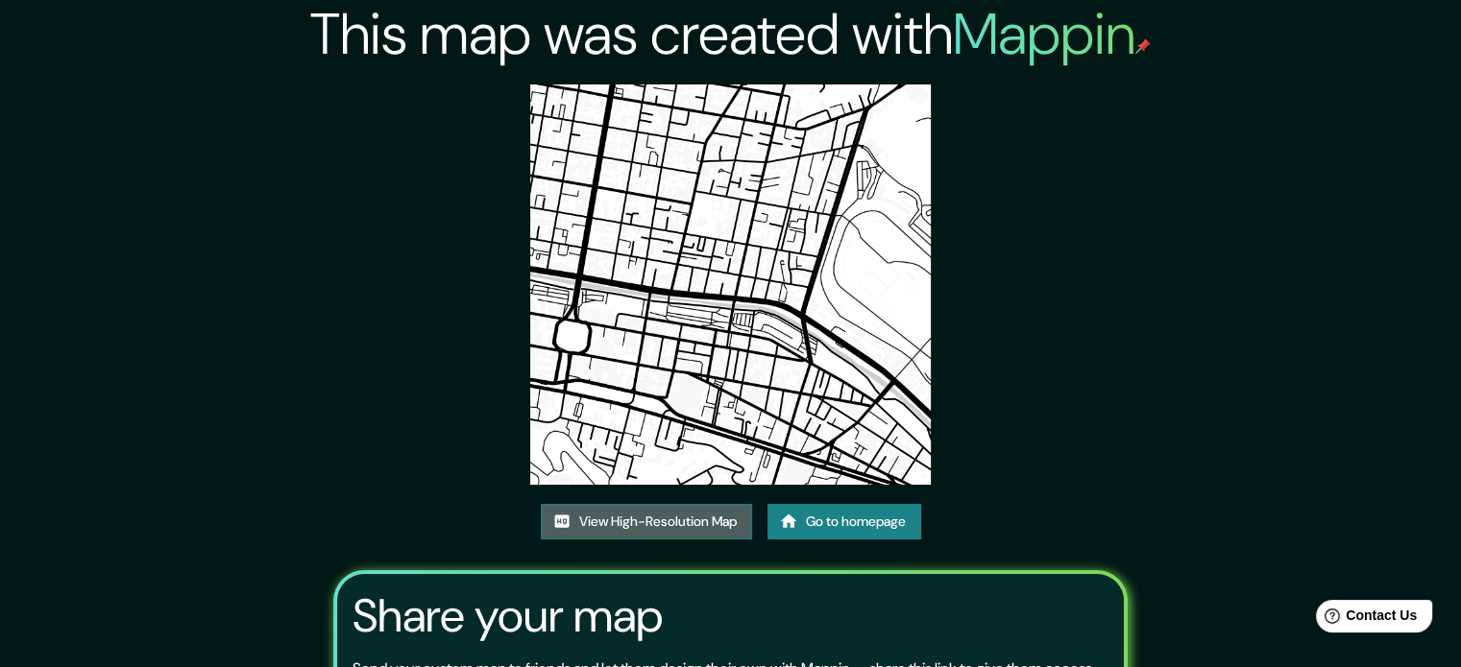
click at [654, 519] on link "View High-Resolution Map" at bounding box center [646, 522] width 211 height 36
